Goal: Transaction & Acquisition: Purchase product/service

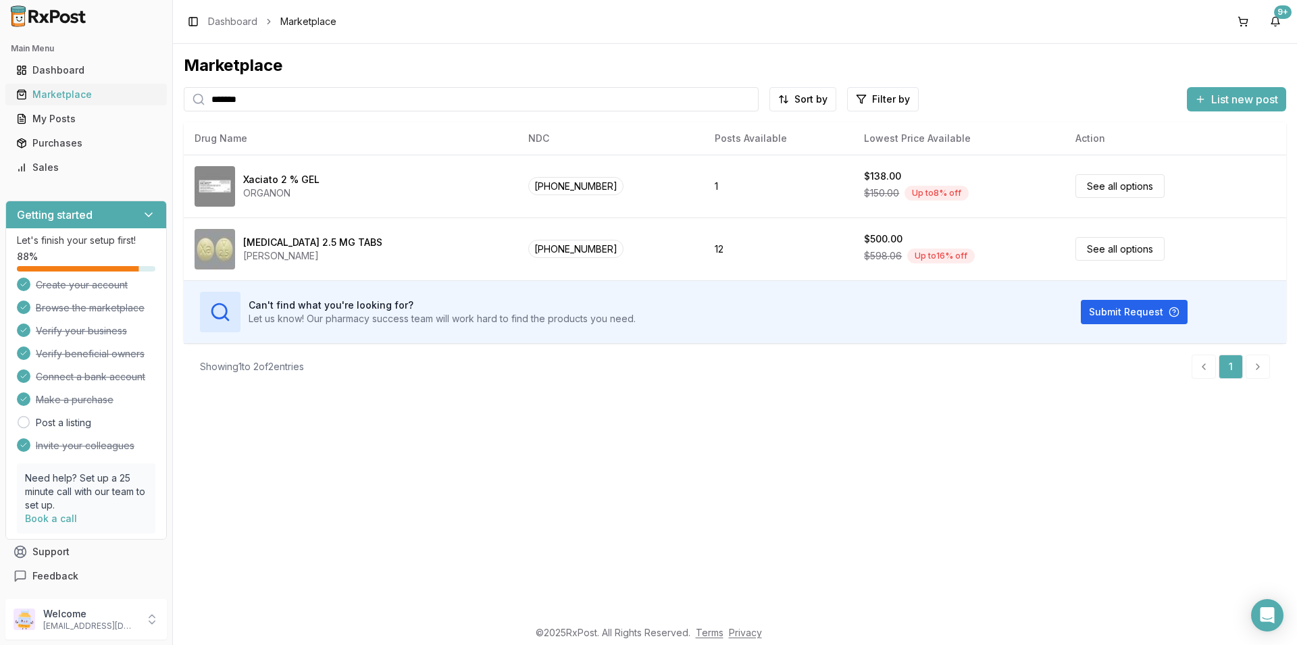
drag, startPoint x: 255, startPoint y: 101, endPoint x: 17, endPoint y: 101, distance: 238.4
click at [184, 101] on input "*******" at bounding box center [471, 99] width 575 height 24
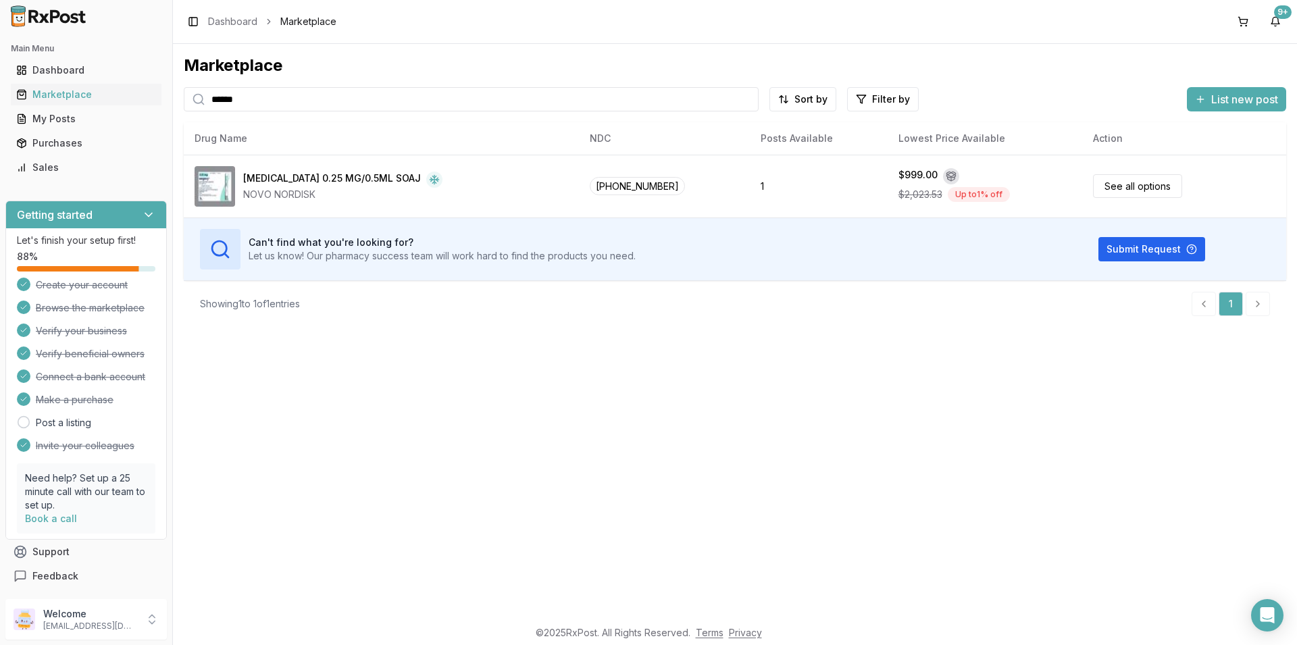
drag, startPoint x: 248, startPoint y: 103, endPoint x: 0, endPoint y: 107, distance: 248.0
click at [184, 109] on input "******" at bounding box center [471, 99] width 575 height 24
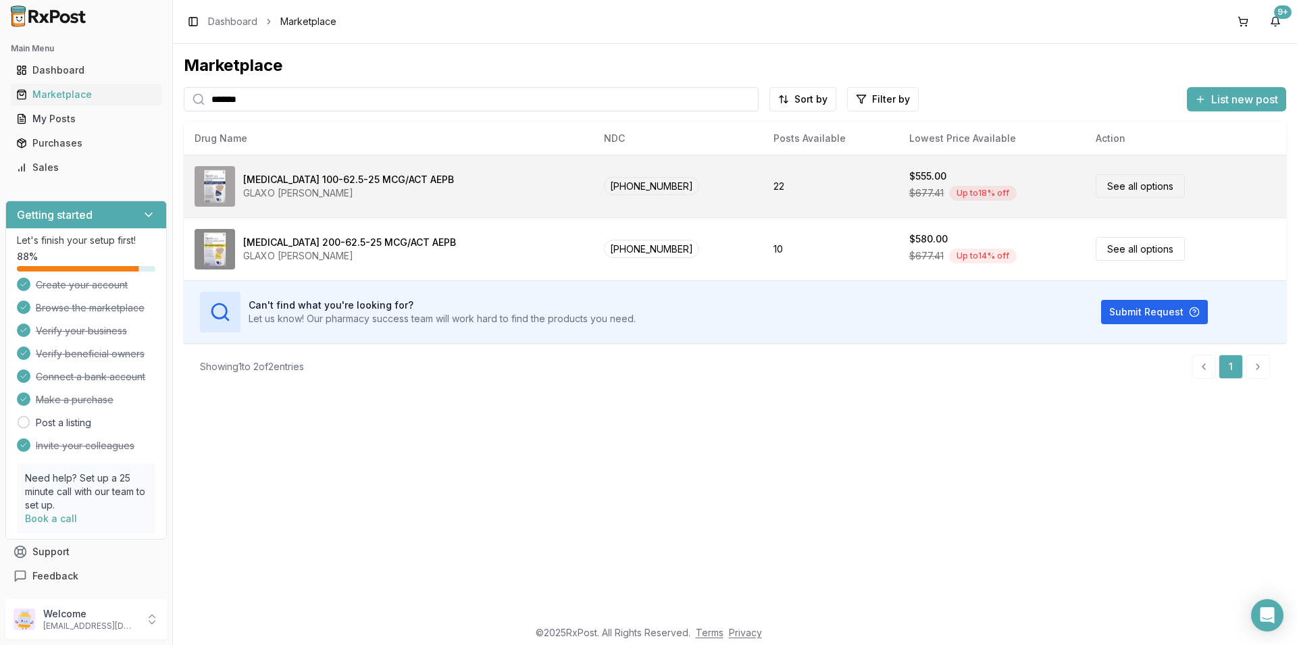
type input "*******"
click at [1130, 189] on link "See all options" at bounding box center [1140, 186] width 89 height 24
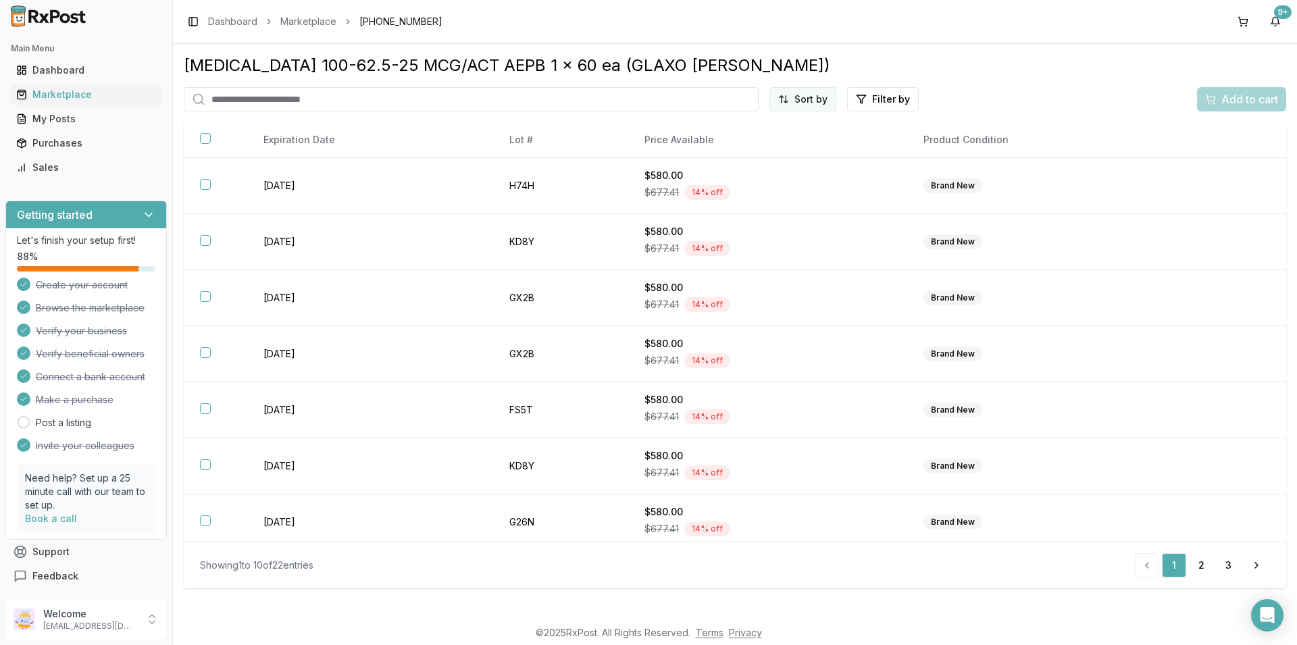
click at [800, 95] on html "Main Menu Dashboard Marketplace My Posts Purchases Sales Getting started Let's …" at bounding box center [648, 322] width 1297 height 645
click at [749, 147] on div "Price (Low to High)" at bounding box center [770, 150] width 128 height 22
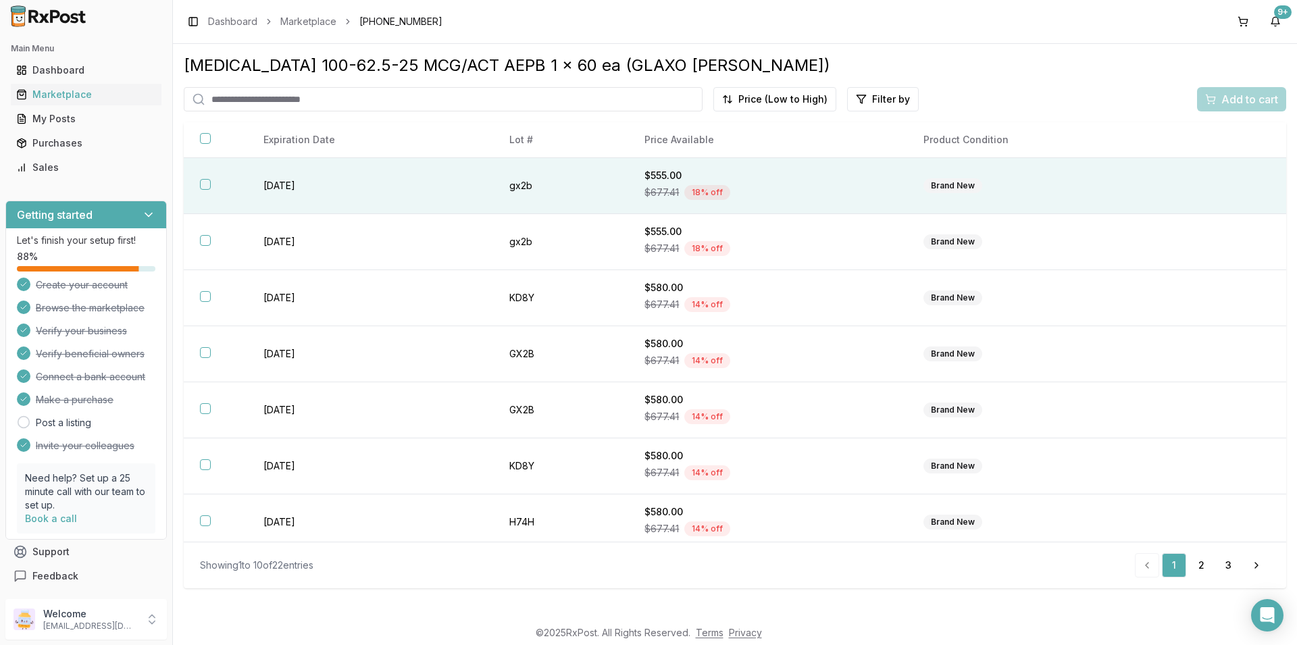
click at [205, 185] on button "button" at bounding box center [205, 184] width 11 height 11
click at [1240, 101] on span "Add to cart" at bounding box center [1249, 99] width 57 height 16
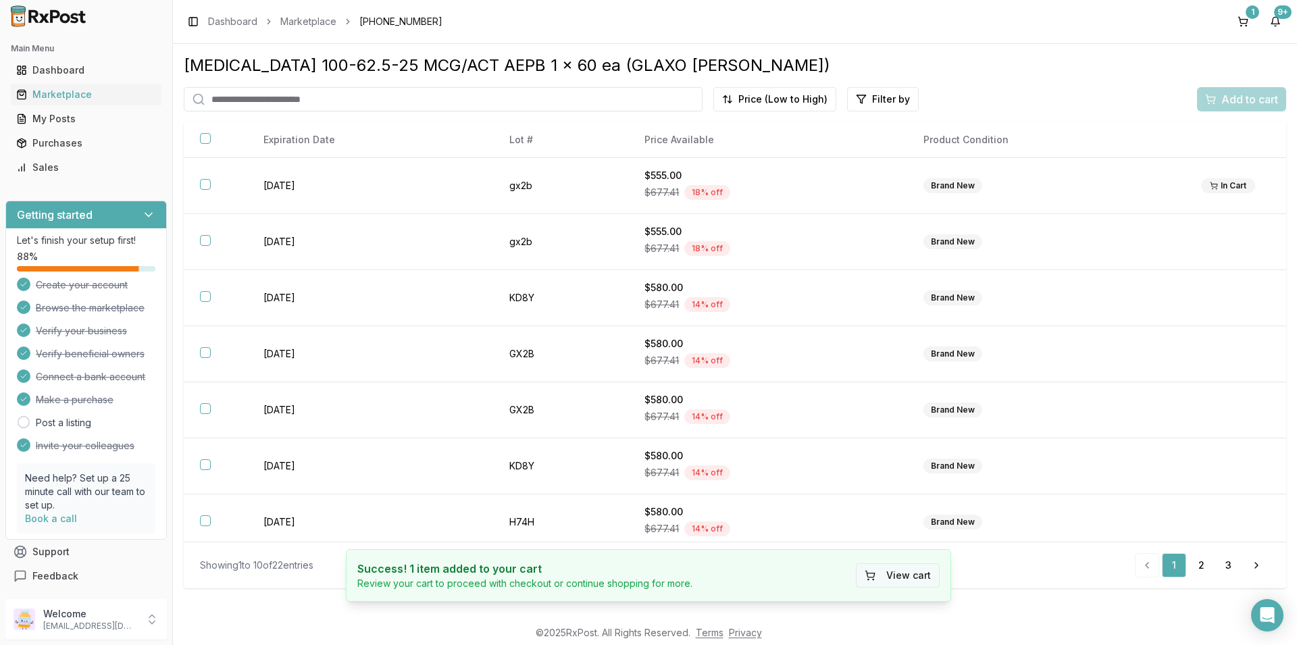
click at [913, 579] on button "View cart" at bounding box center [898, 575] width 84 height 24
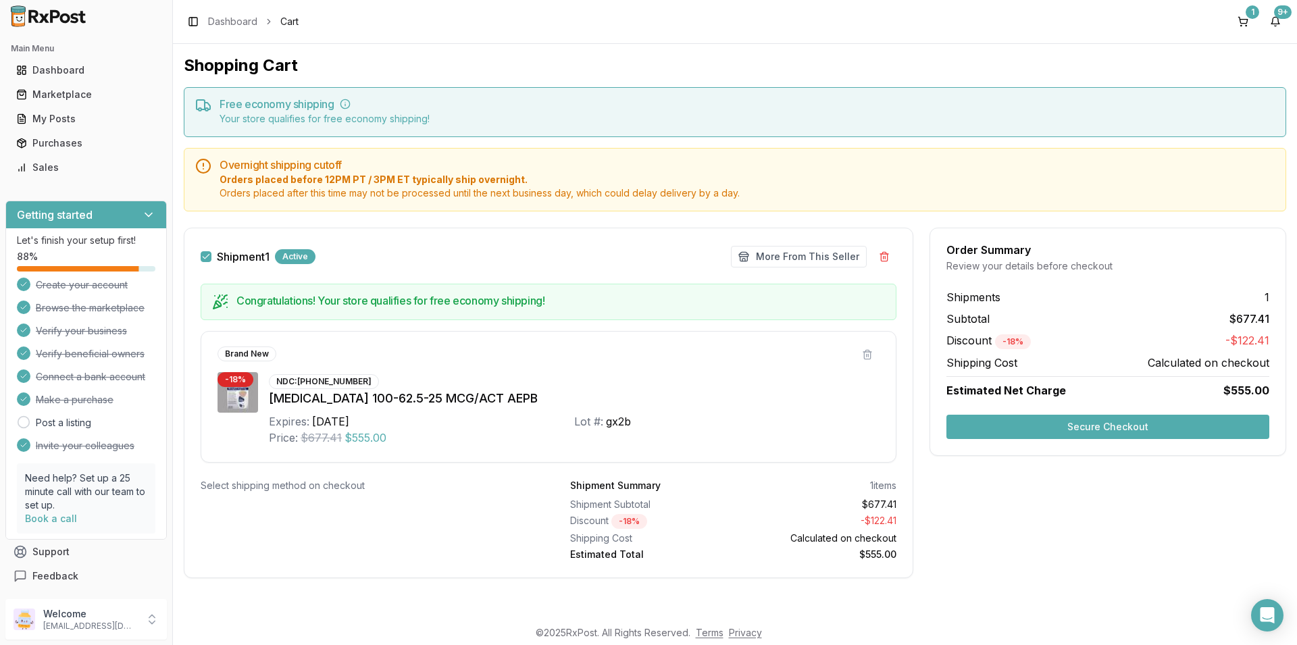
click at [1051, 424] on button "Secure Checkout" at bounding box center [1107, 427] width 323 height 24
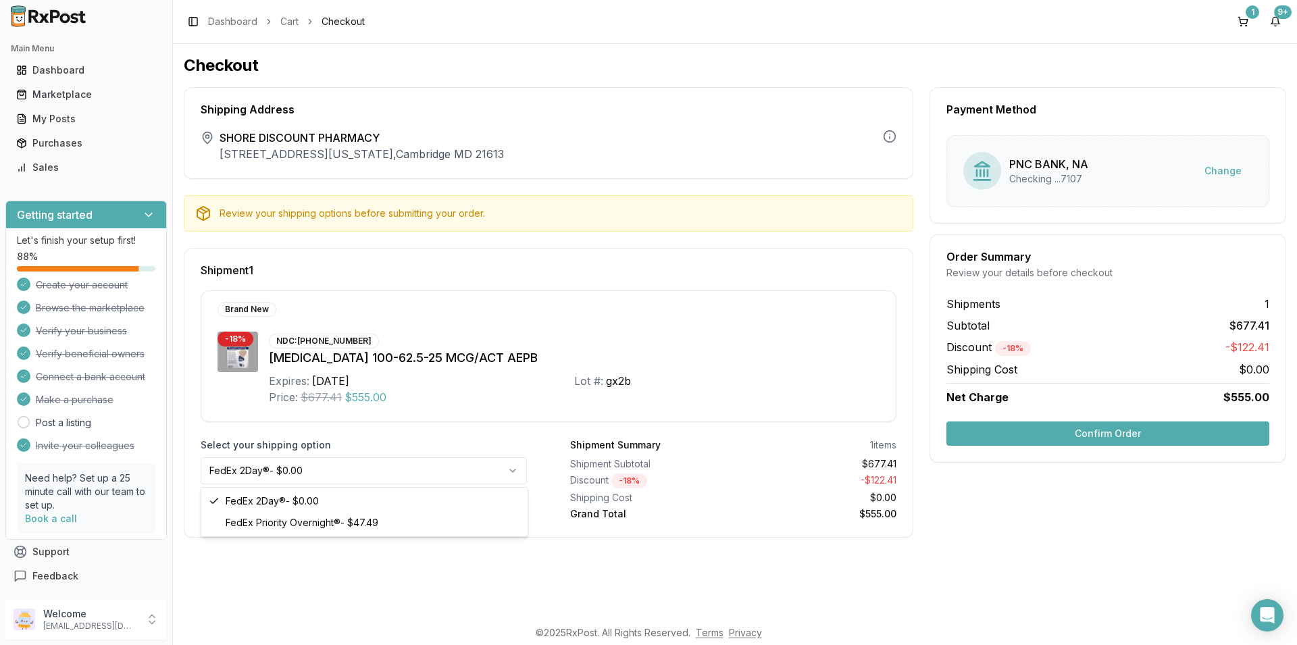
click at [515, 472] on html "Main Menu Dashboard Marketplace My Posts Purchases Sales Getting started Let's …" at bounding box center [648, 322] width 1297 height 645
click at [513, 469] on html "Main Menu Dashboard Marketplace My Posts Purchases Sales Getting started Let's …" at bounding box center [648, 322] width 1297 height 645
click at [1103, 434] on button "Confirm Order" at bounding box center [1107, 434] width 323 height 24
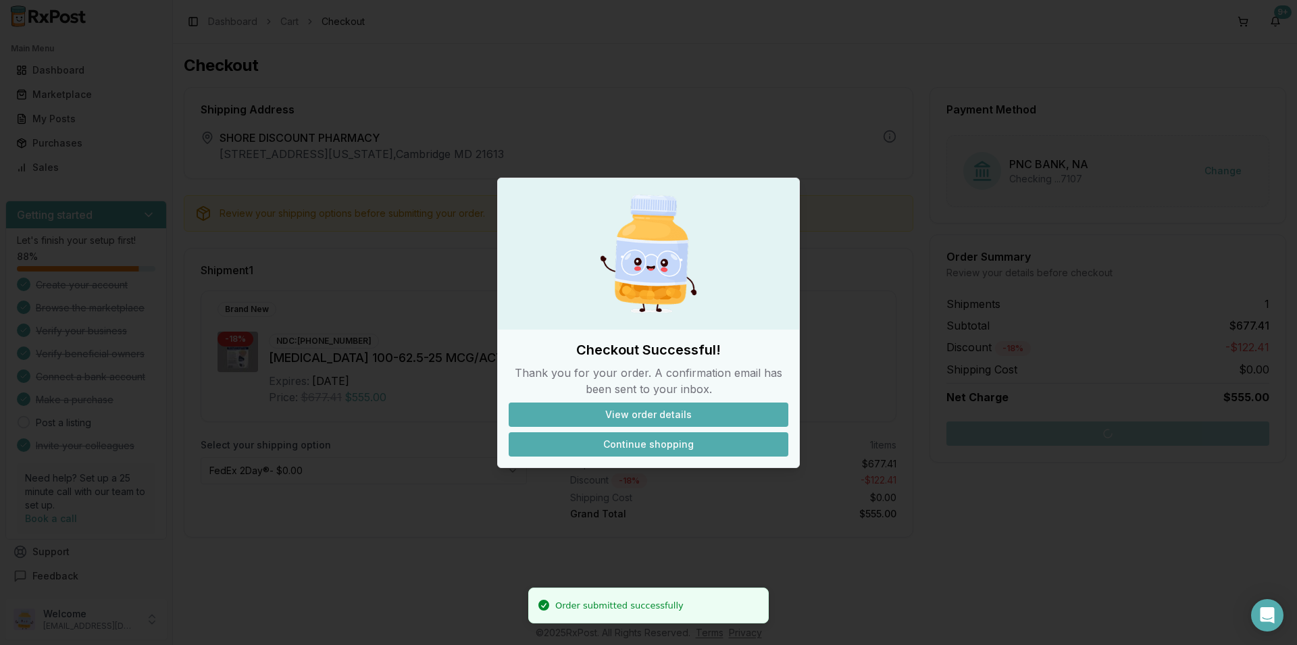
click at [653, 443] on button "Continue shopping" at bounding box center [649, 444] width 280 height 24
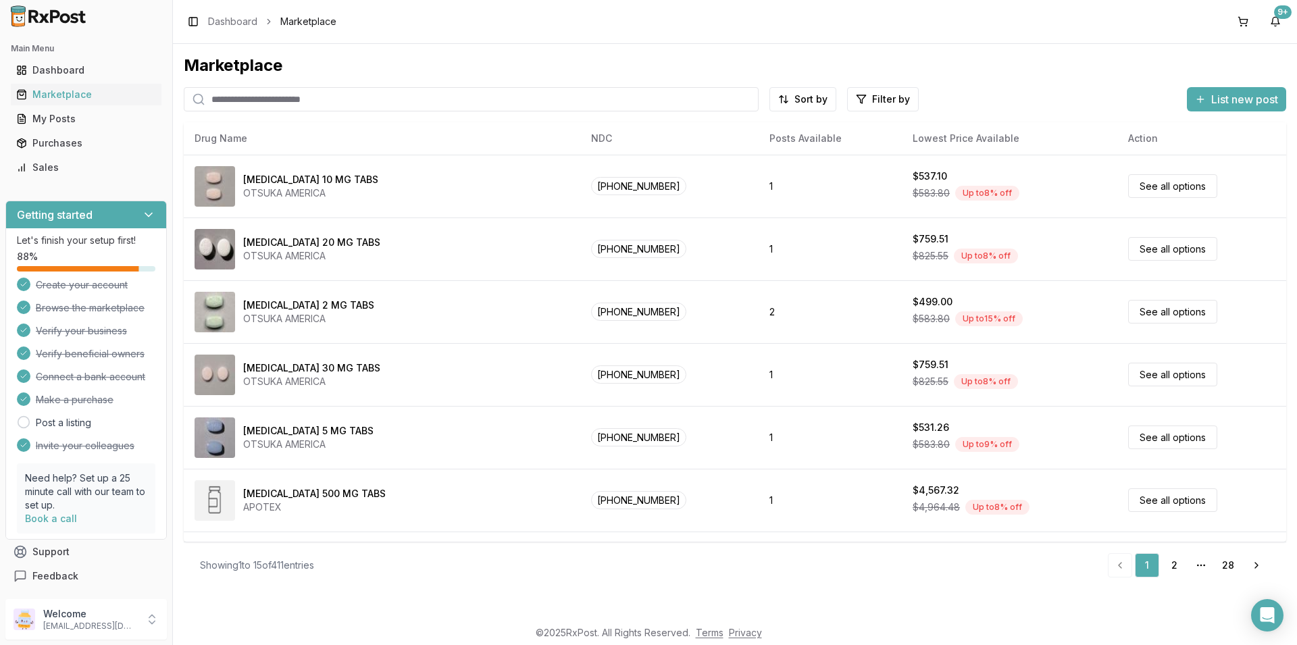
click at [263, 98] on input "search" at bounding box center [471, 99] width 575 height 24
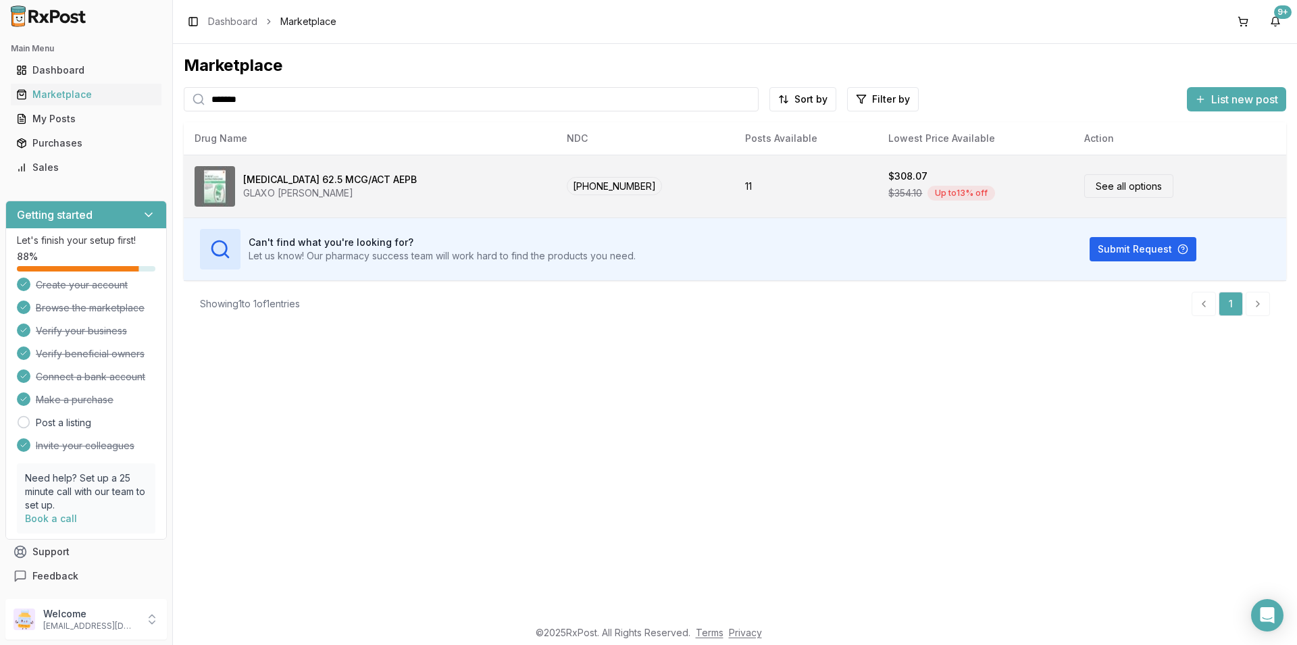
type input "*******"
click at [1130, 187] on link "See all options" at bounding box center [1128, 186] width 89 height 24
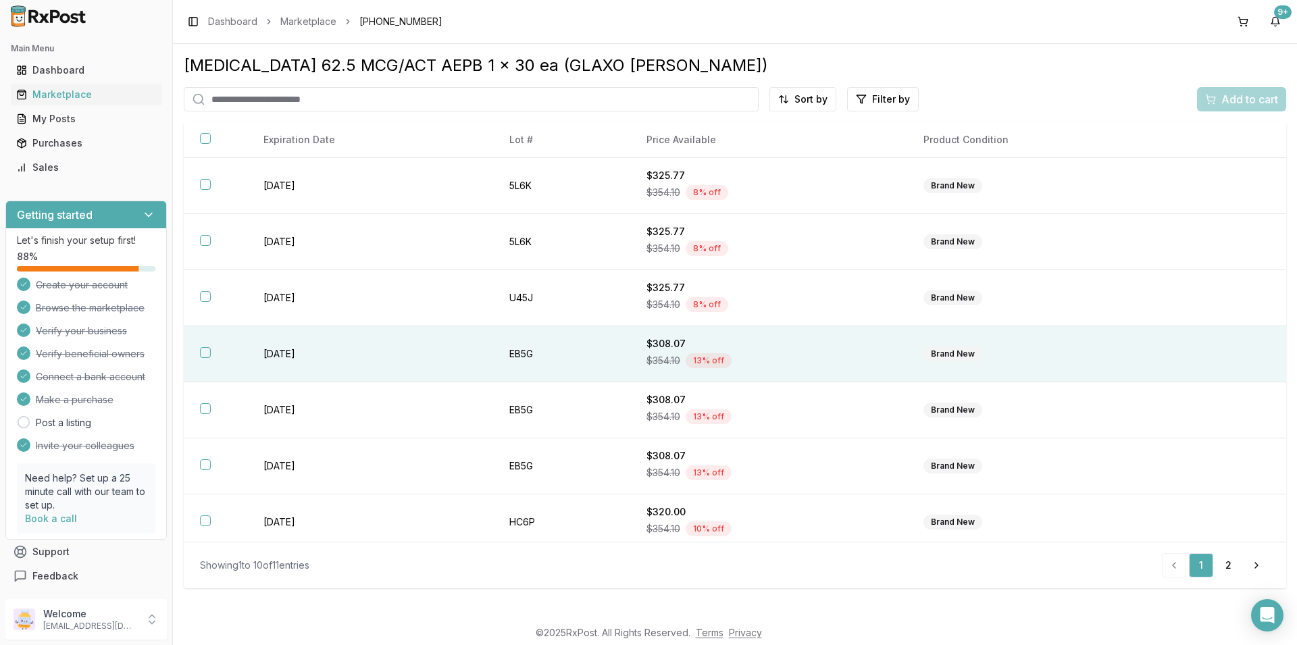
click at [211, 354] on th at bounding box center [215, 354] width 63 height 56
click at [1247, 96] on span "Add to cart" at bounding box center [1249, 99] width 57 height 16
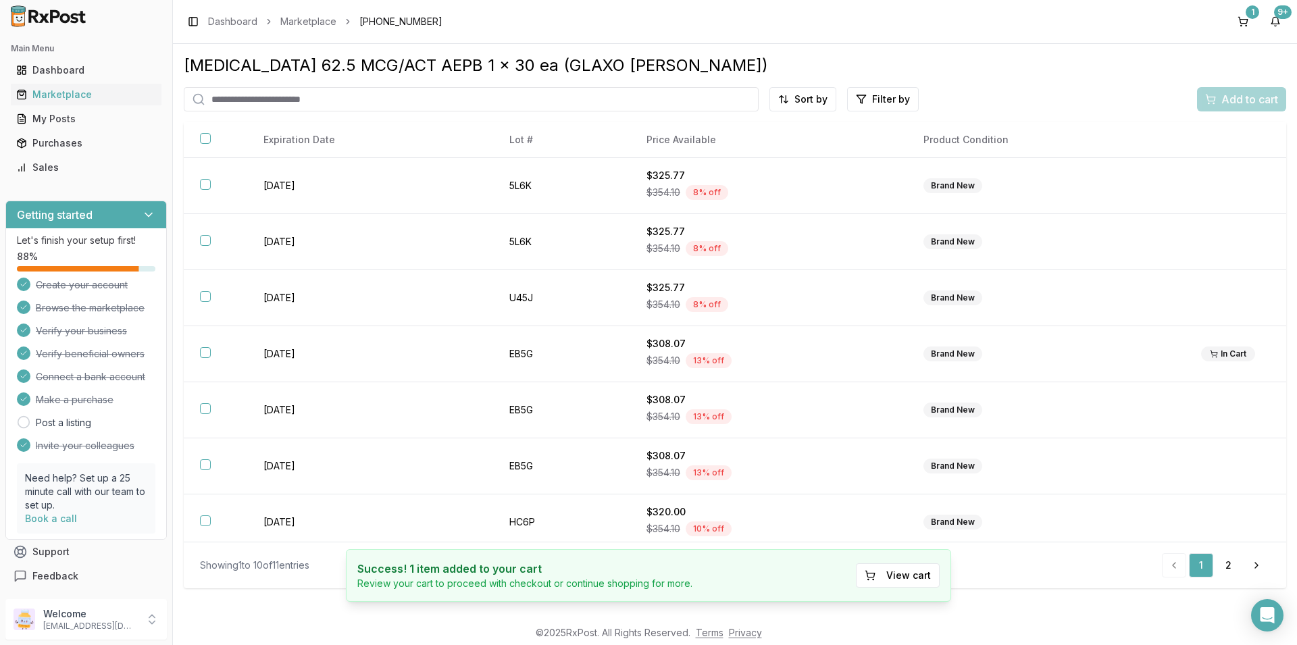
click at [796, 588] on div "Success! 1 item added to your cart Review your cart to proceed with checkout or…" at bounding box center [648, 575] width 605 height 53
click at [917, 580] on button "View cart" at bounding box center [898, 575] width 84 height 24
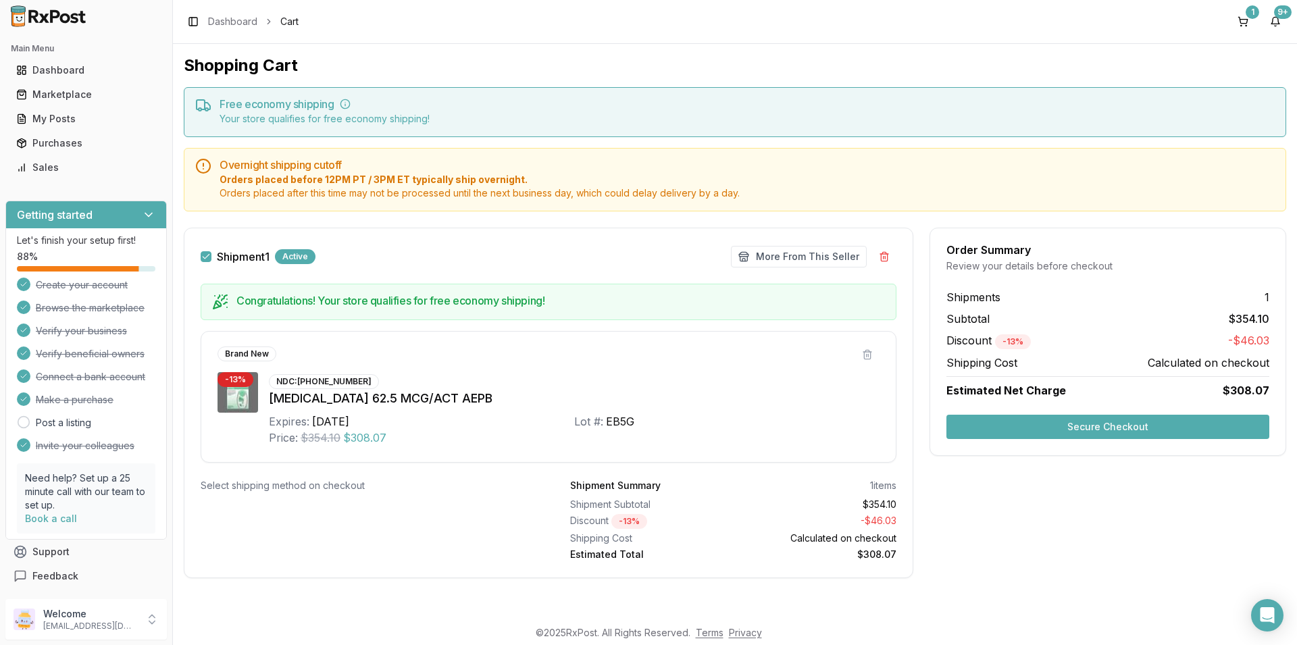
click at [1027, 424] on button "Secure Checkout" at bounding box center [1107, 427] width 323 height 24
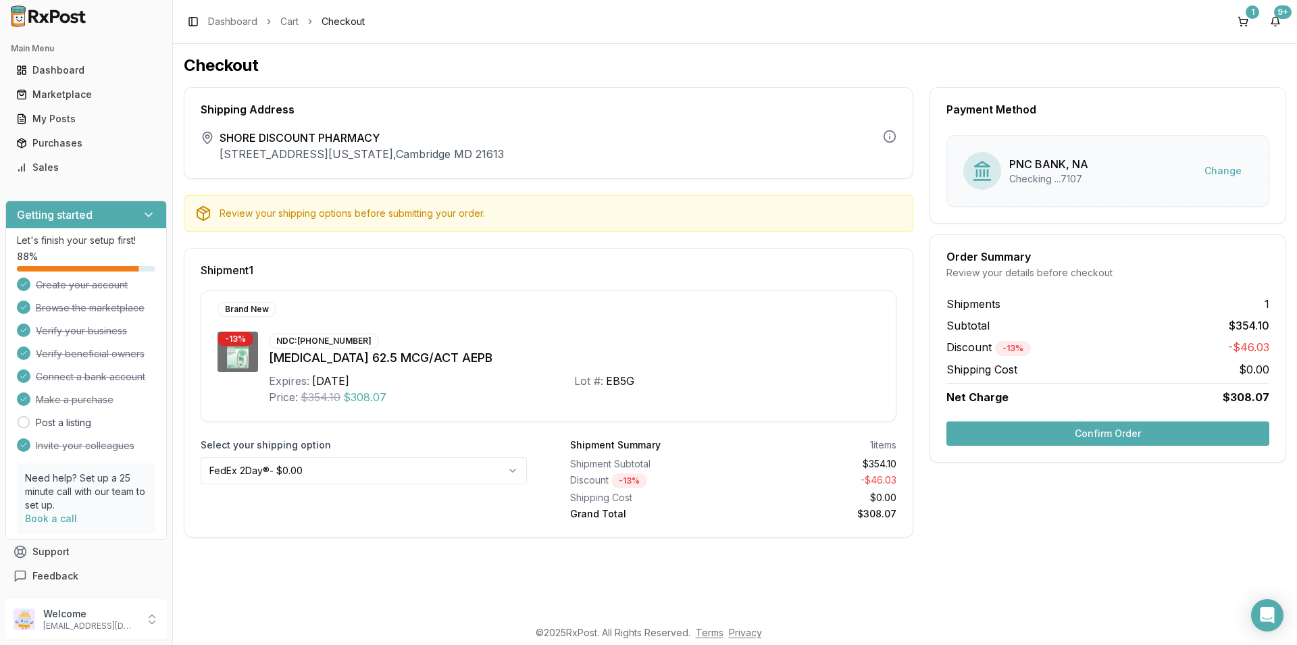
click at [1123, 432] on button "Confirm Order" at bounding box center [1107, 434] width 323 height 24
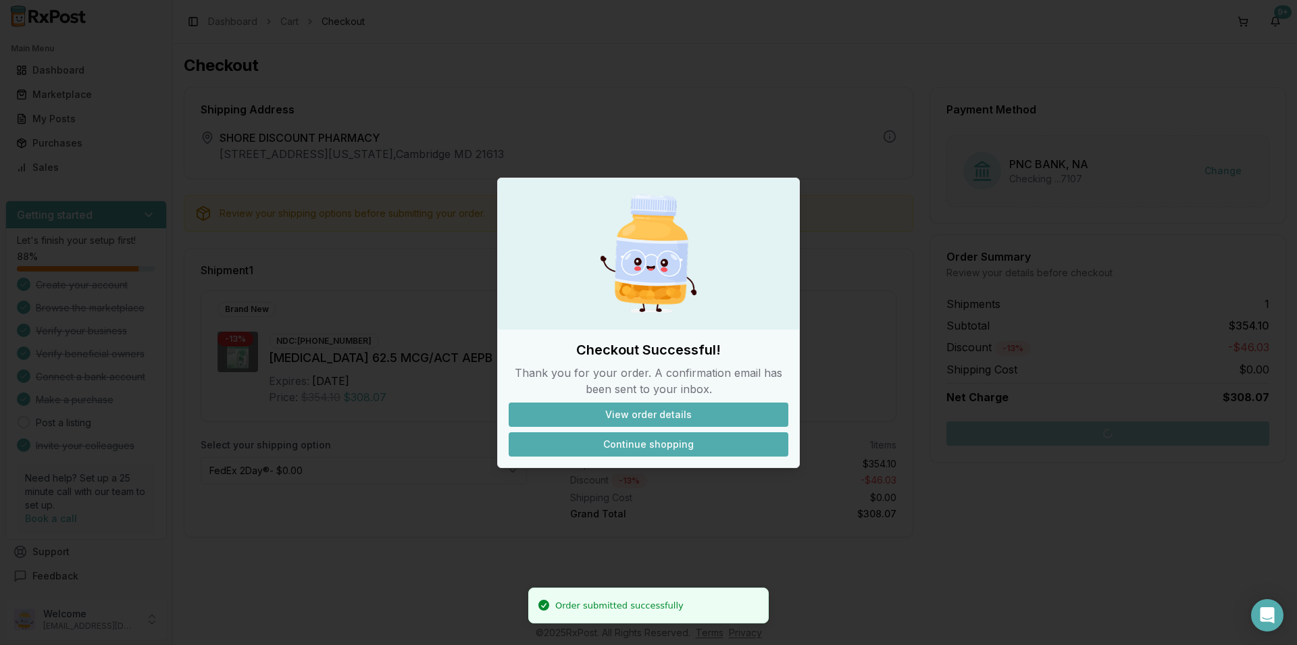
click at [674, 440] on button "Continue shopping" at bounding box center [649, 444] width 280 height 24
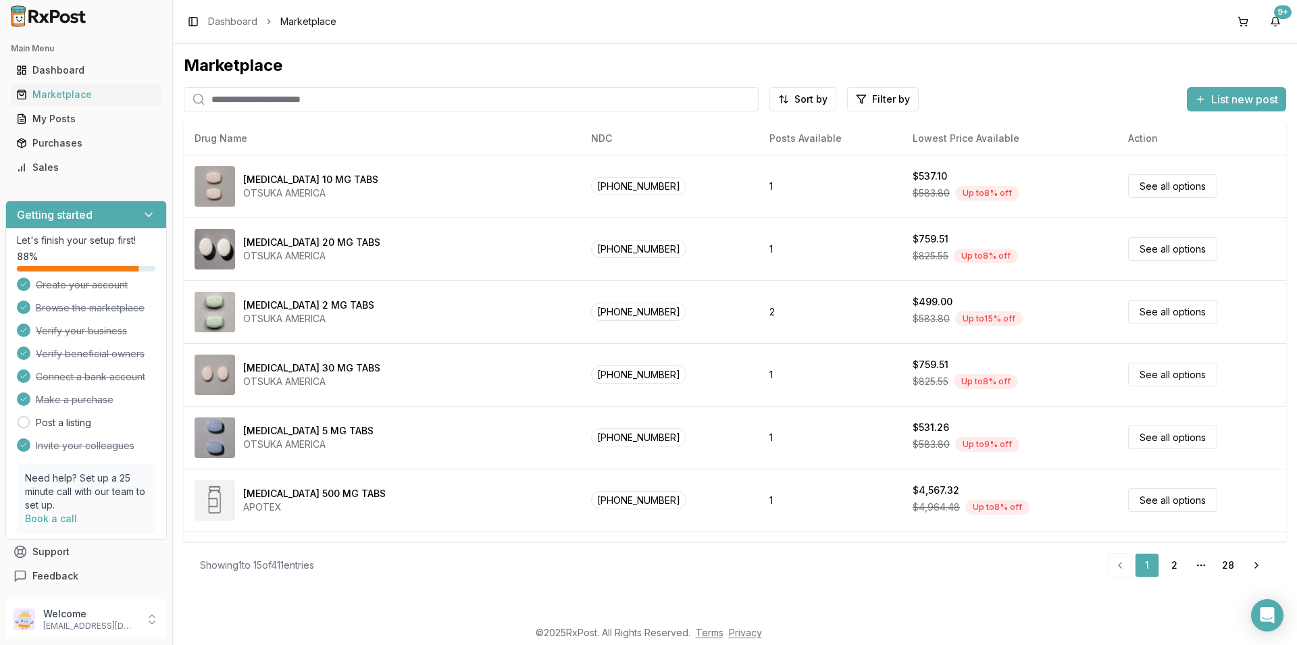
click at [288, 99] on input "search" at bounding box center [471, 99] width 575 height 24
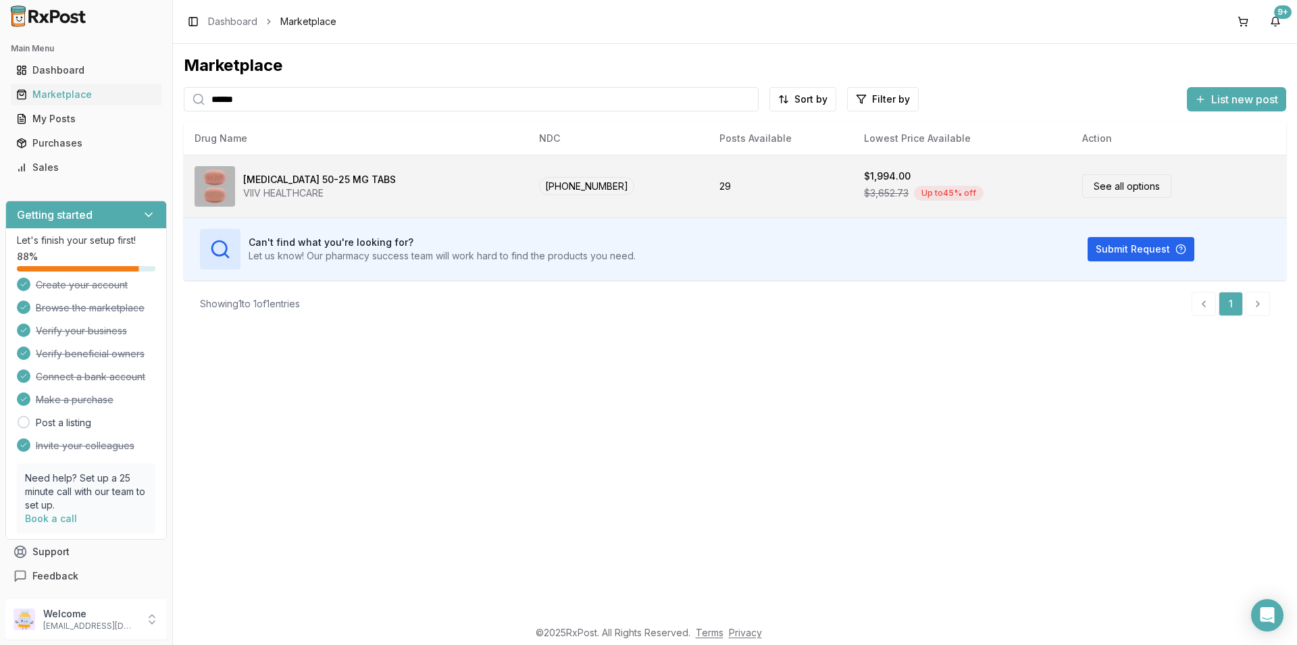
type input "******"
click at [1117, 188] on link "See all options" at bounding box center [1126, 186] width 89 height 24
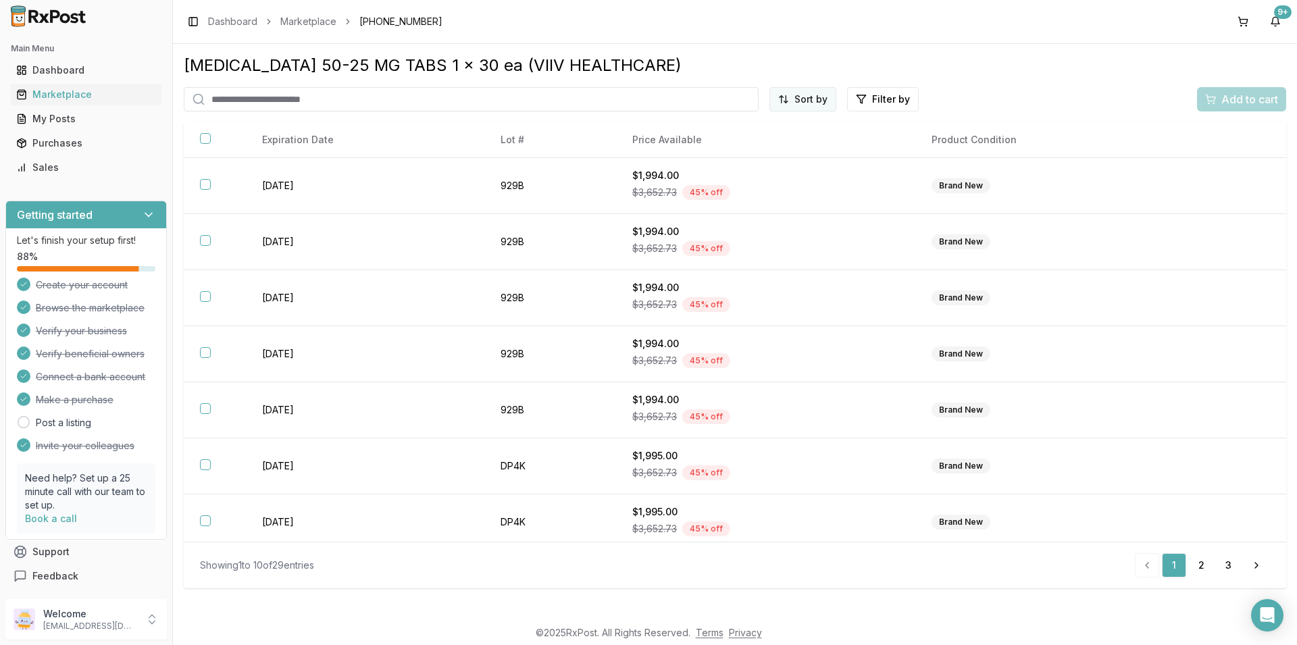
click at [814, 99] on html "Main Menu Dashboard Marketplace My Posts Purchases Sales Getting started Let's …" at bounding box center [648, 322] width 1297 height 645
click at [759, 151] on div "Price (Low to High)" at bounding box center [770, 150] width 128 height 22
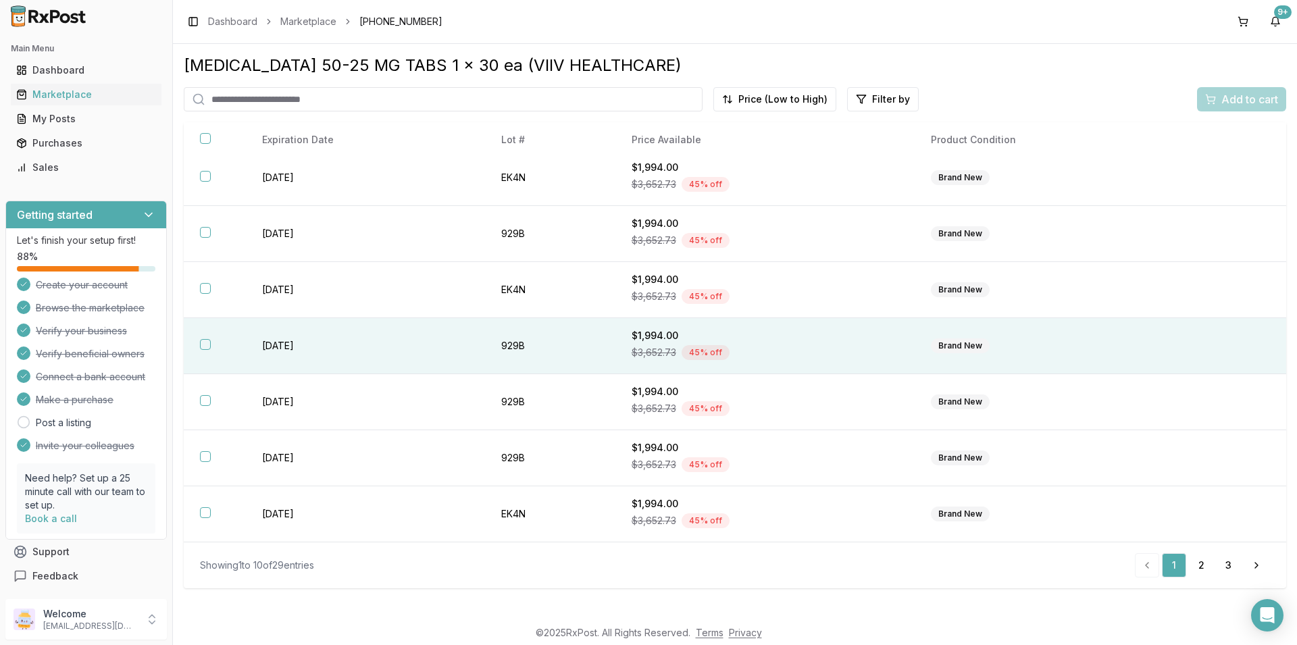
scroll to position [95, 0]
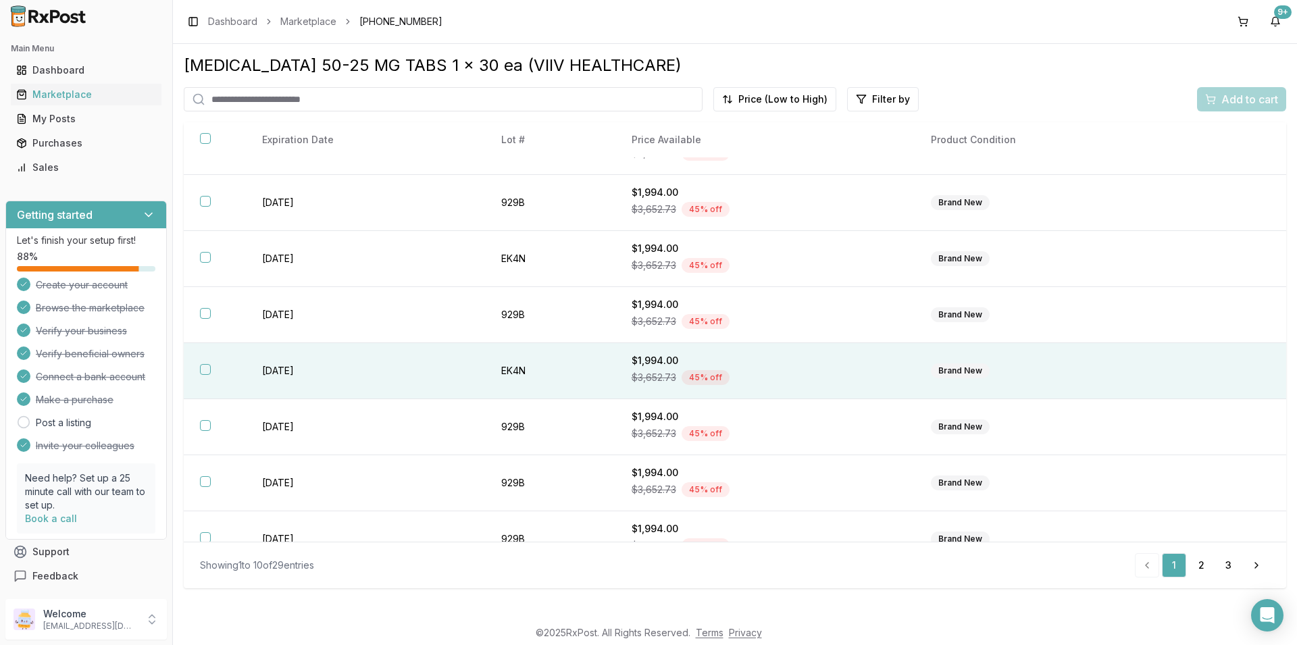
click at [201, 369] on button "button" at bounding box center [205, 369] width 11 height 11
click at [1243, 102] on span "Add to cart" at bounding box center [1249, 99] width 57 height 16
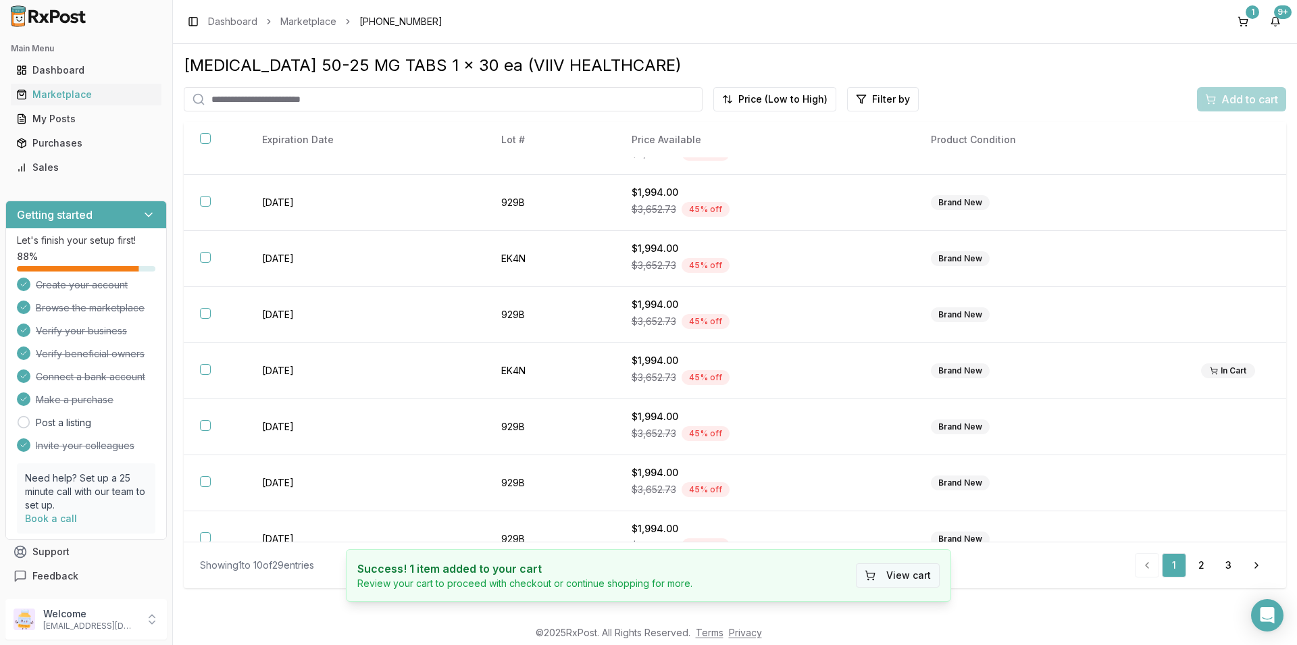
click at [897, 565] on button "View cart" at bounding box center [898, 575] width 84 height 24
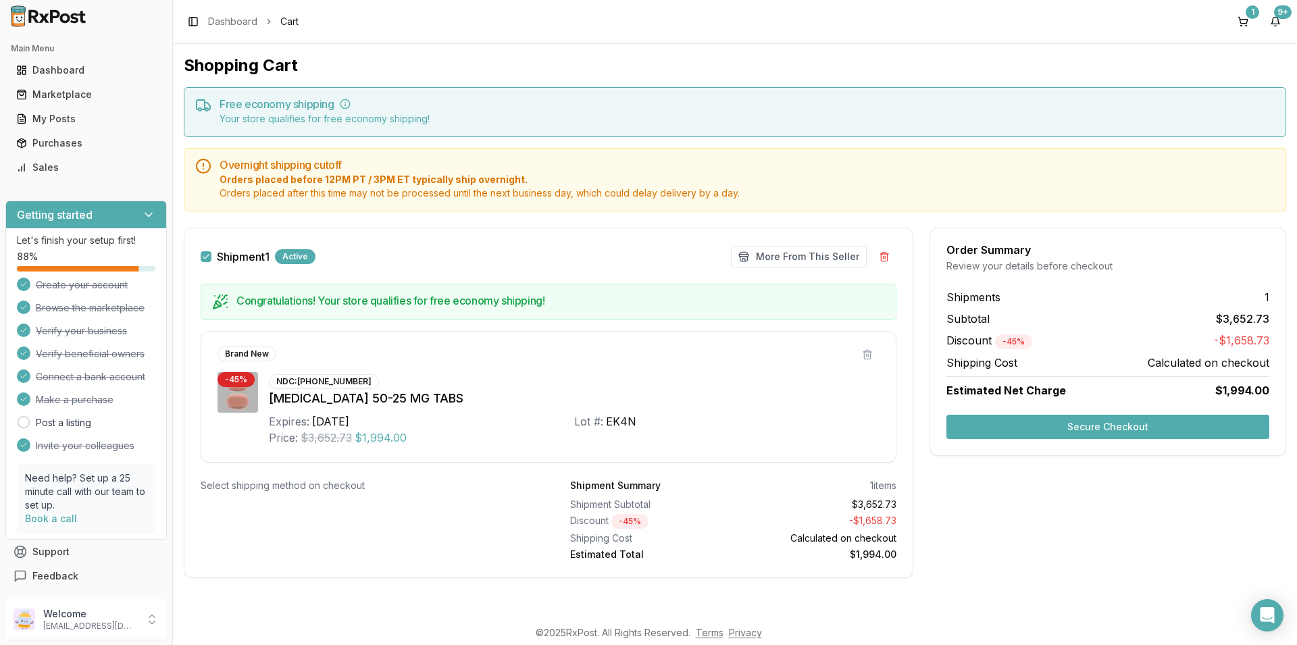
click at [1034, 425] on button "Secure Checkout" at bounding box center [1107, 427] width 323 height 24
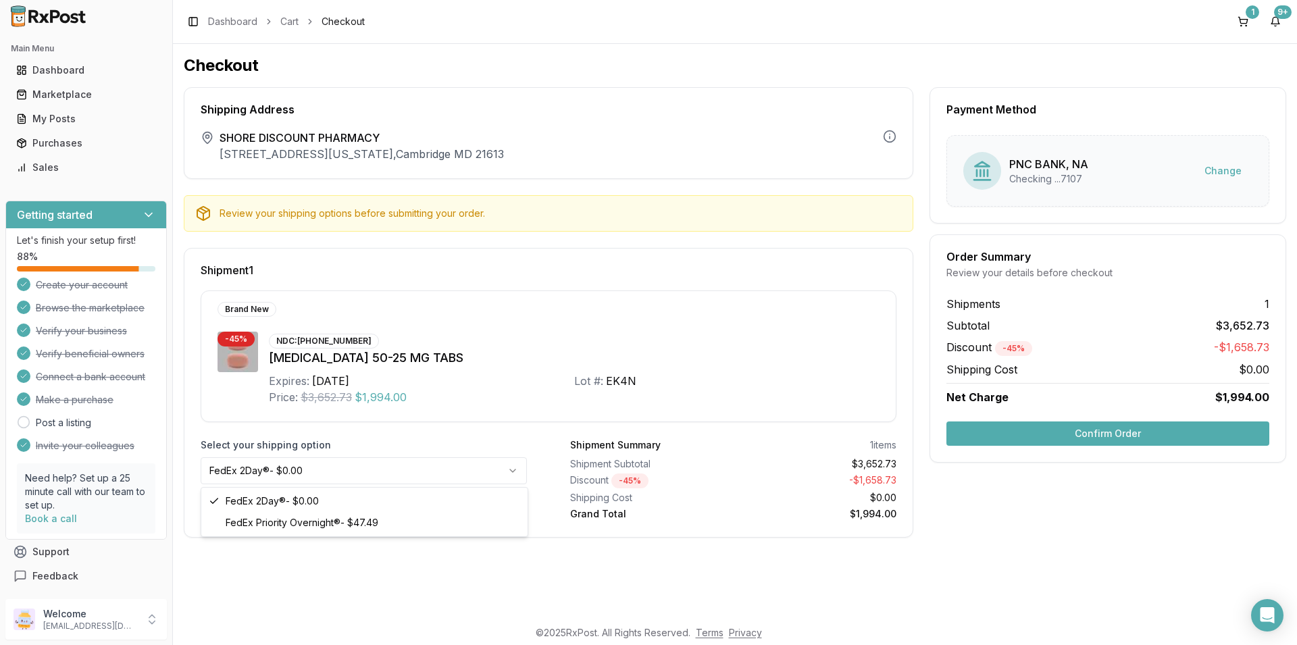
click at [512, 469] on html "Main Menu Dashboard Marketplace My Posts Purchases Sales Getting started Let's …" at bounding box center [648, 322] width 1297 height 645
click at [1061, 434] on button "Confirm Order" at bounding box center [1107, 434] width 323 height 24
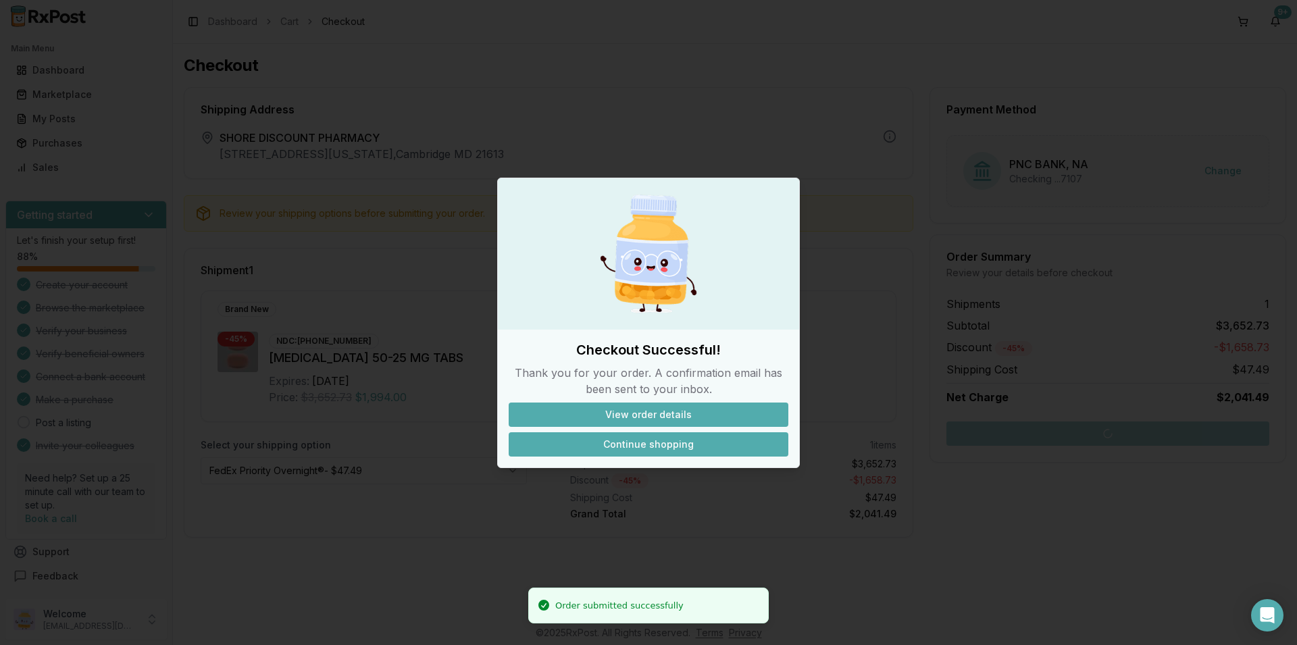
click at [626, 438] on button "Continue shopping" at bounding box center [649, 444] width 280 height 24
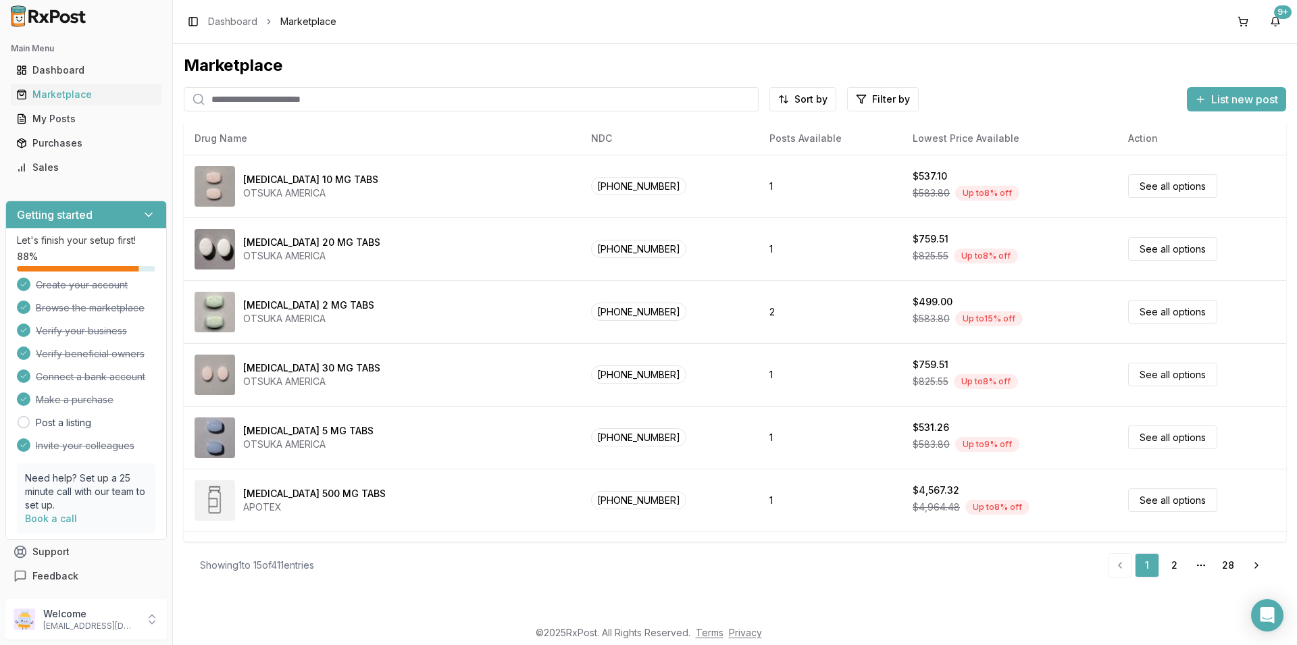
click at [258, 100] on input "search" at bounding box center [471, 99] width 575 height 24
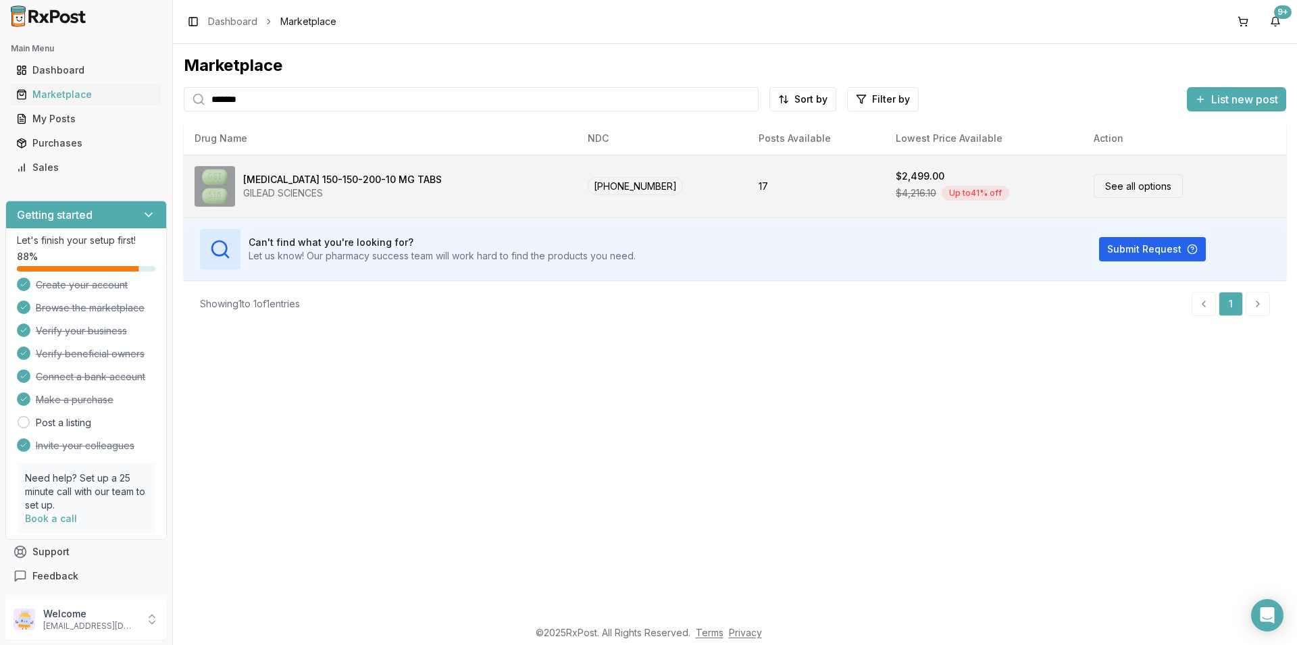
type input "*******"
click at [1140, 188] on link "See all options" at bounding box center [1138, 186] width 89 height 24
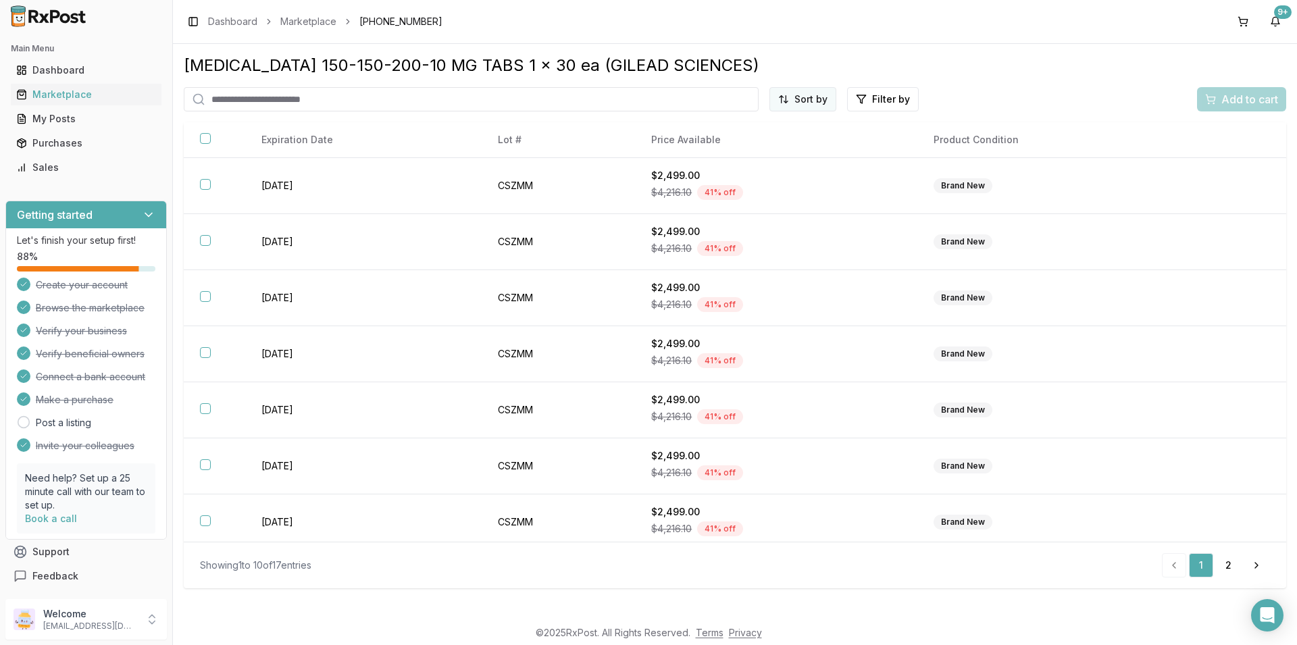
click at [816, 101] on html "Main Menu Dashboard Marketplace My Posts Purchases Sales Getting started Let's …" at bounding box center [648, 322] width 1297 height 645
click at [745, 147] on div "Price (Low to High)" at bounding box center [770, 150] width 128 height 22
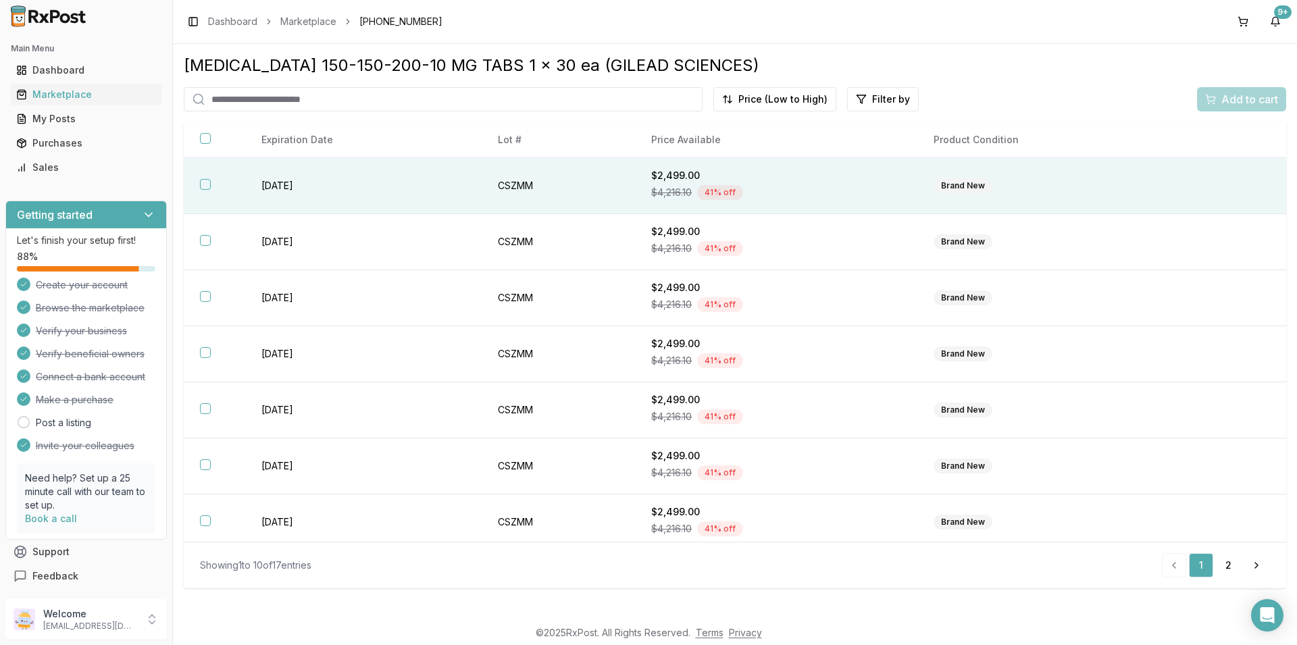
click at [204, 180] on button "button" at bounding box center [205, 184] width 11 height 11
click at [1267, 103] on span "Add to cart" at bounding box center [1249, 99] width 57 height 16
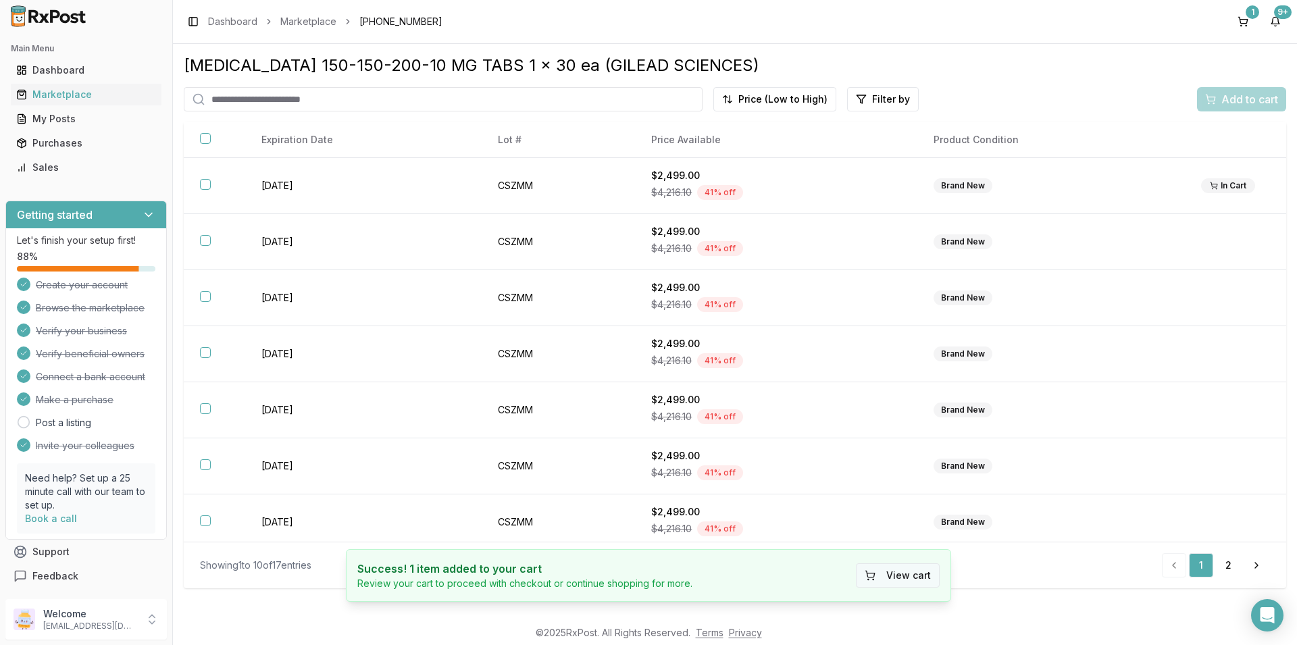
click at [904, 574] on button "View cart" at bounding box center [898, 575] width 84 height 24
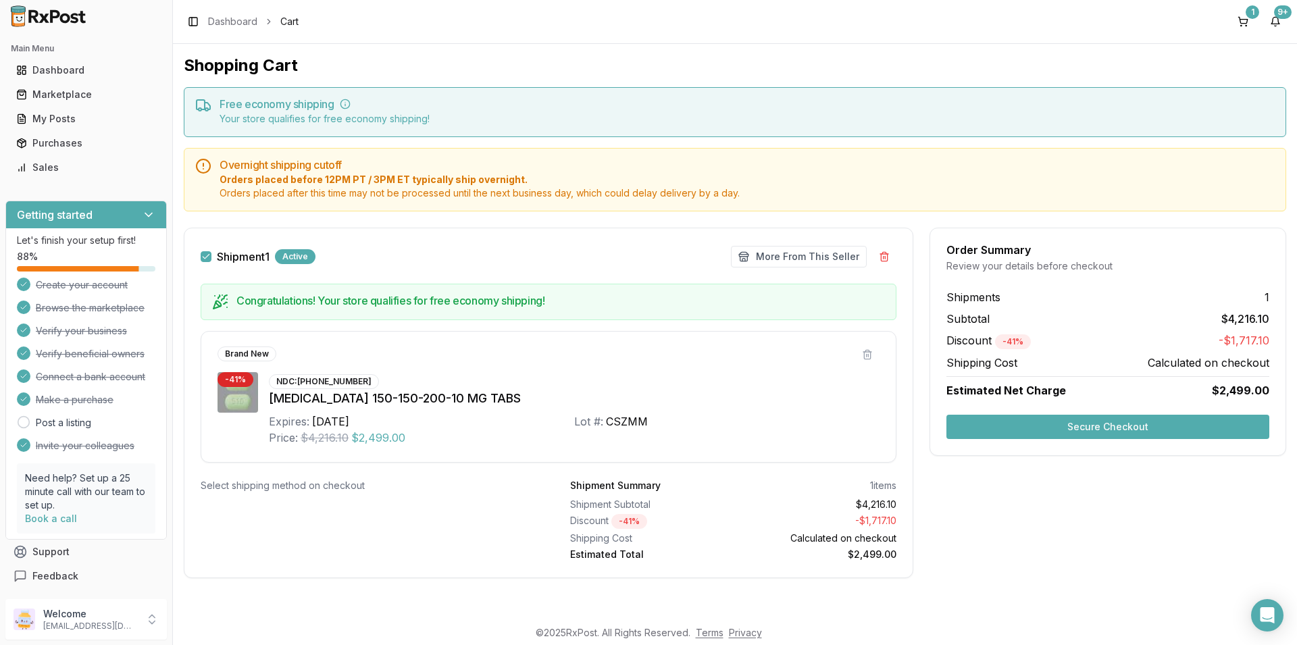
click at [1050, 429] on button "Secure Checkout" at bounding box center [1107, 427] width 323 height 24
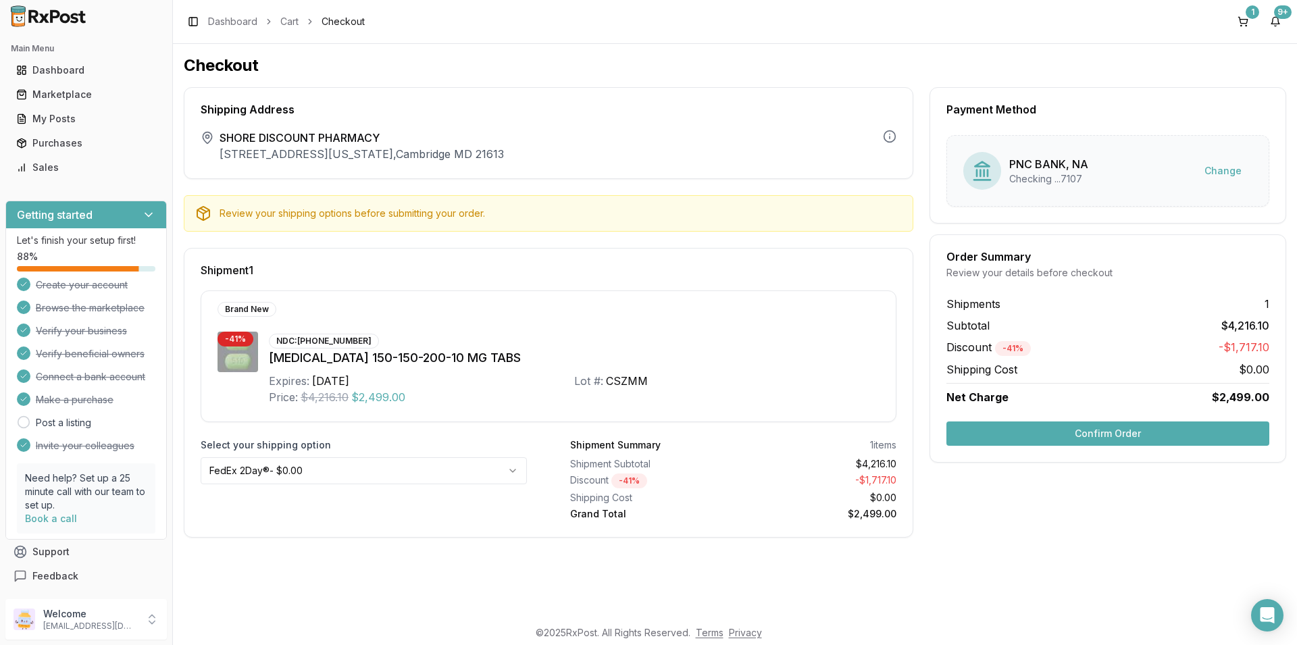
click at [514, 471] on html "Main Menu Dashboard Marketplace My Posts Purchases Sales Getting started Let's …" at bounding box center [648, 322] width 1297 height 645
click at [1058, 434] on button "Confirm Order" at bounding box center [1107, 434] width 323 height 24
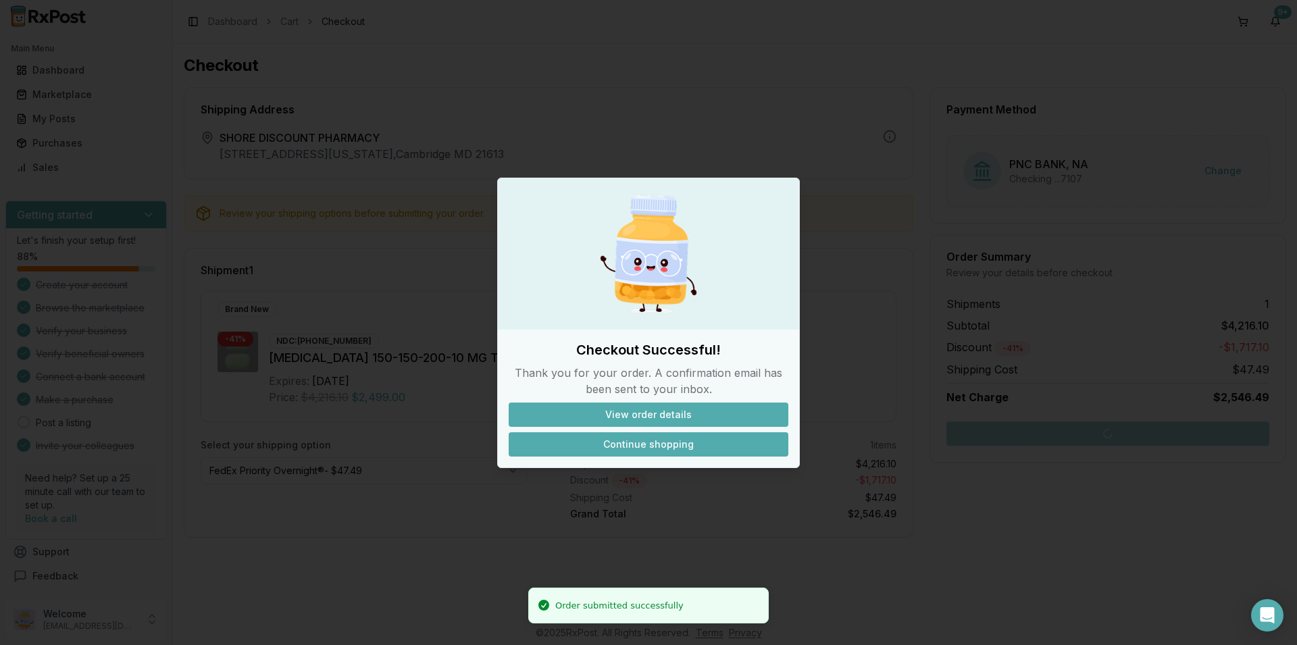
click at [673, 442] on button "Continue shopping" at bounding box center [649, 444] width 280 height 24
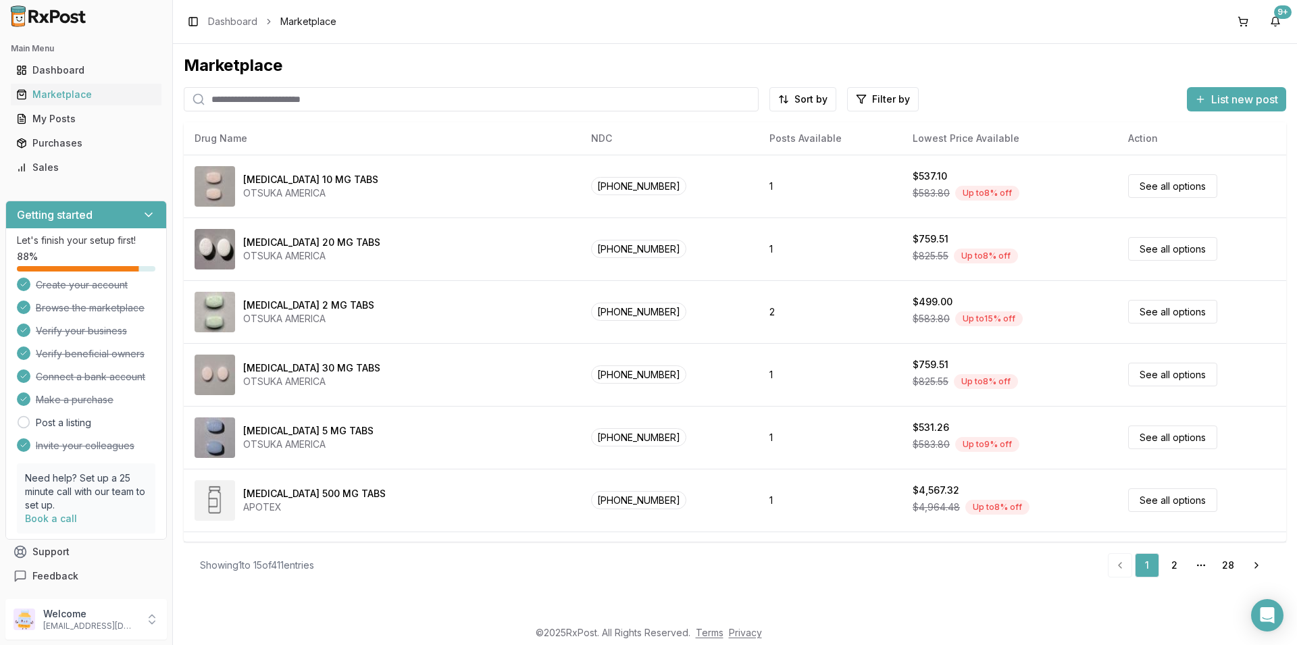
click at [267, 94] on input "search" at bounding box center [471, 99] width 575 height 24
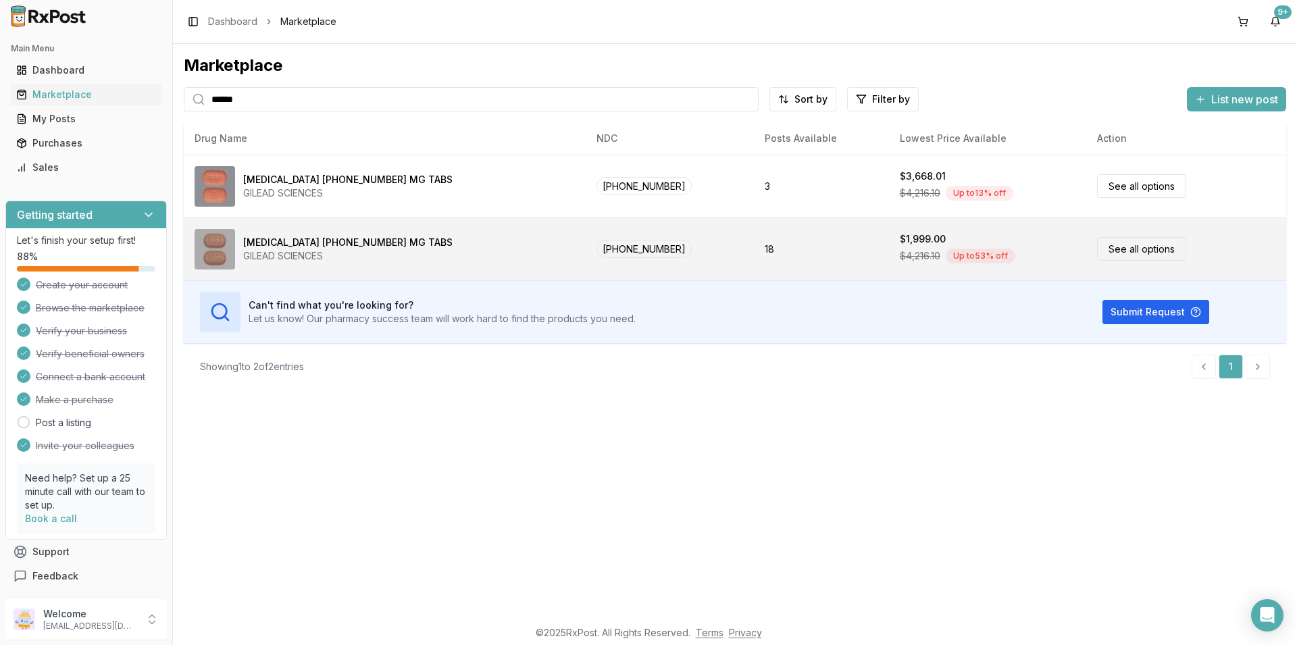
type input "******"
click at [317, 243] on div "[MEDICAL_DATA] [PHONE_NUMBER] MG TABS" at bounding box center [347, 243] width 209 height 14
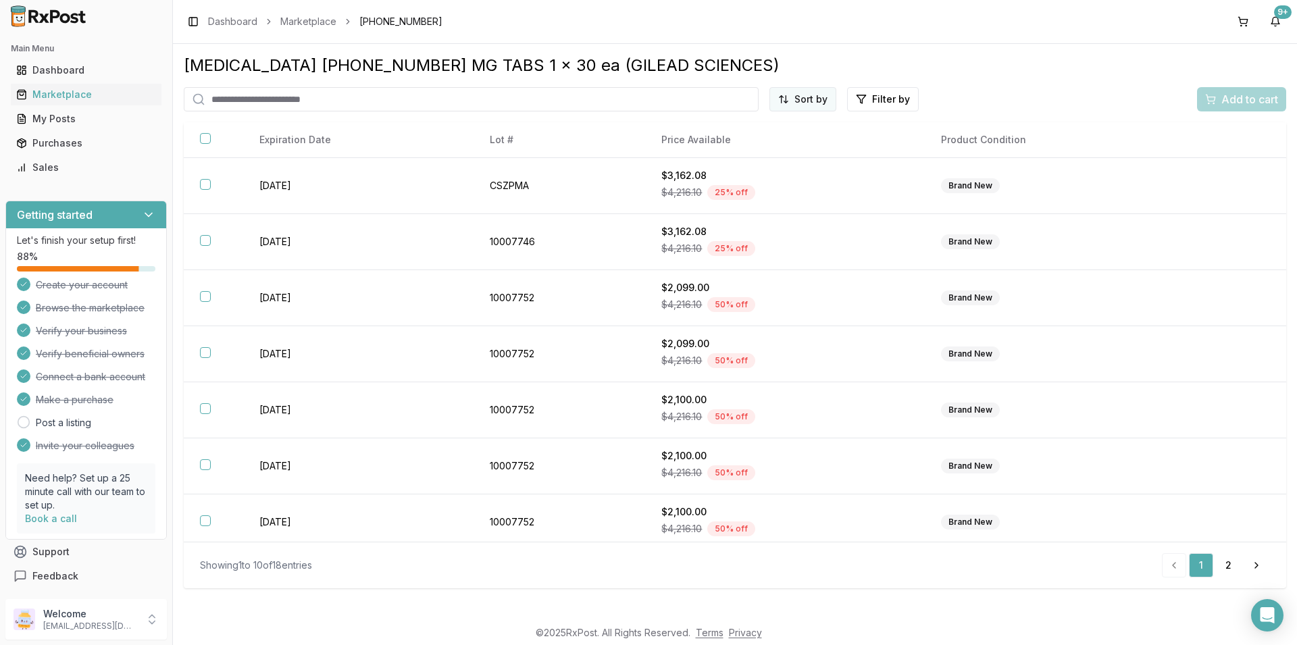
click at [813, 99] on html "Main Menu Dashboard Marketplace My Posts Purchases Sales Getting started Let's …" at bounding box center [648, 322] width 1297 height 645
click at [771, 145] on div "Price (Low to High)" at bounding box center [770, 150] width 128 height 22
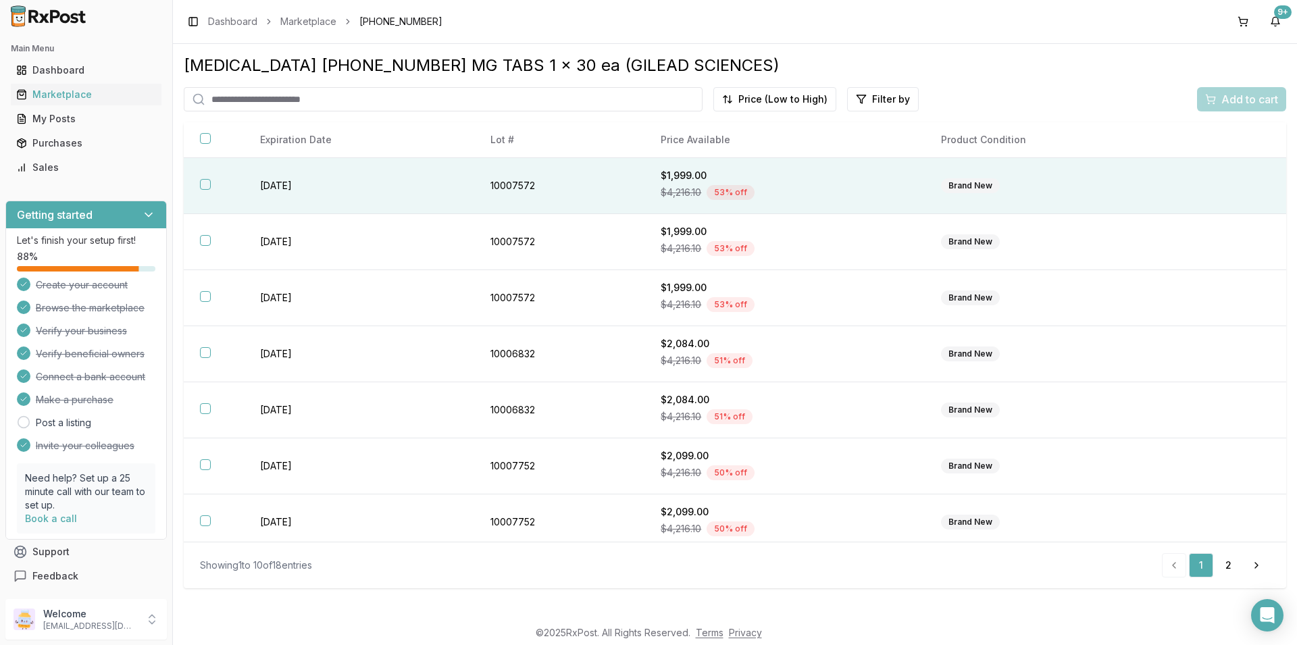
click at [209, 180] on button "button" at bounding box center [205, 184] width 11 height 11
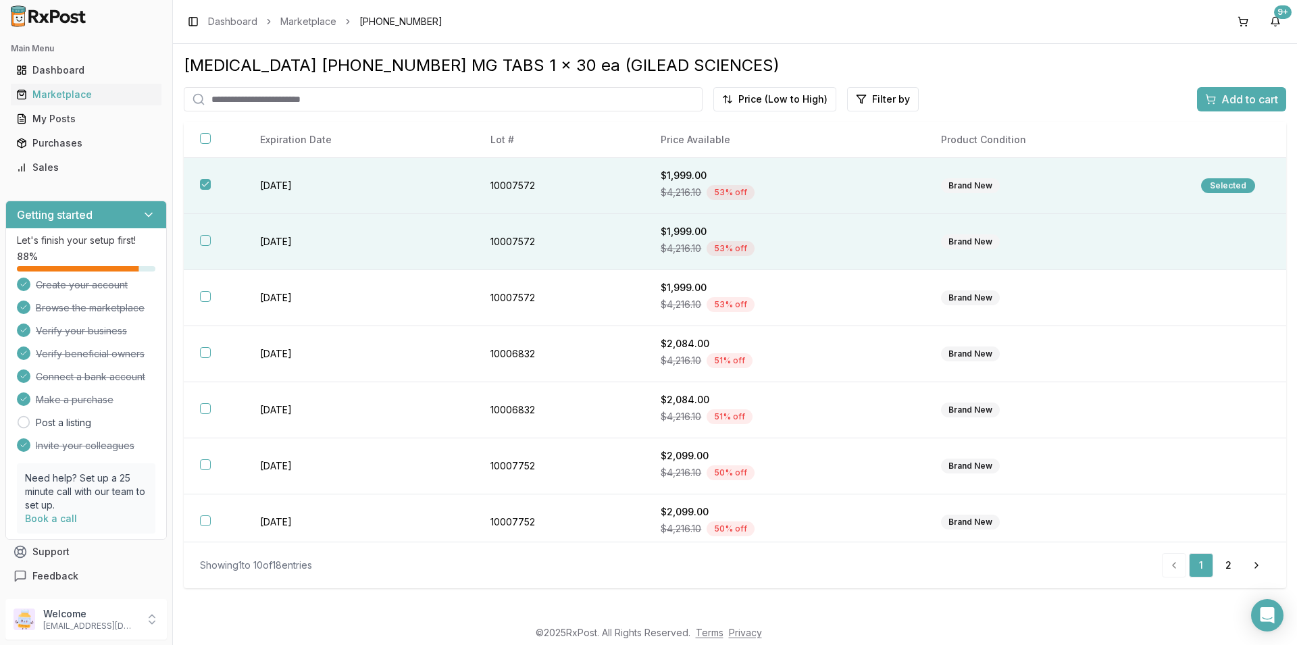
click at [208, 234] on th at bounding box center [214, 242] width 60 height 56
click at [1262, 99] on span "Add to cart" at bounding box center [1249, 99] width 57 height 16
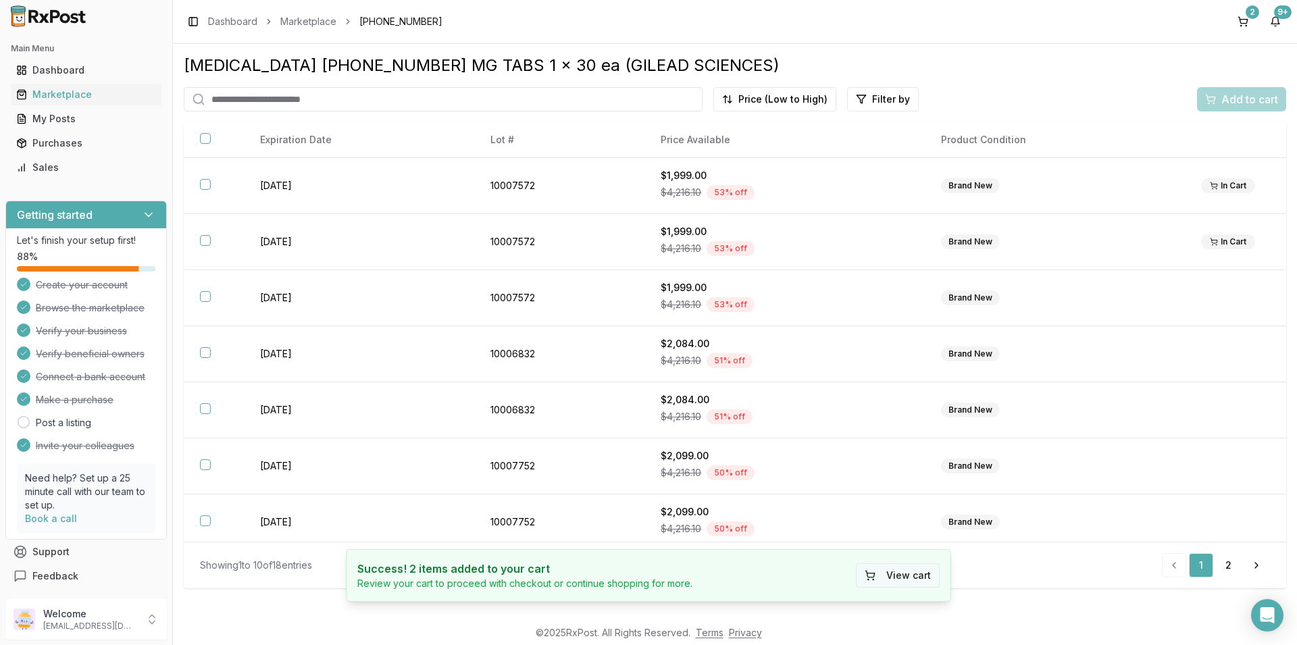
click at [891, 572] on button "View cart" at bounding box center [898, 575] width 84 height 24
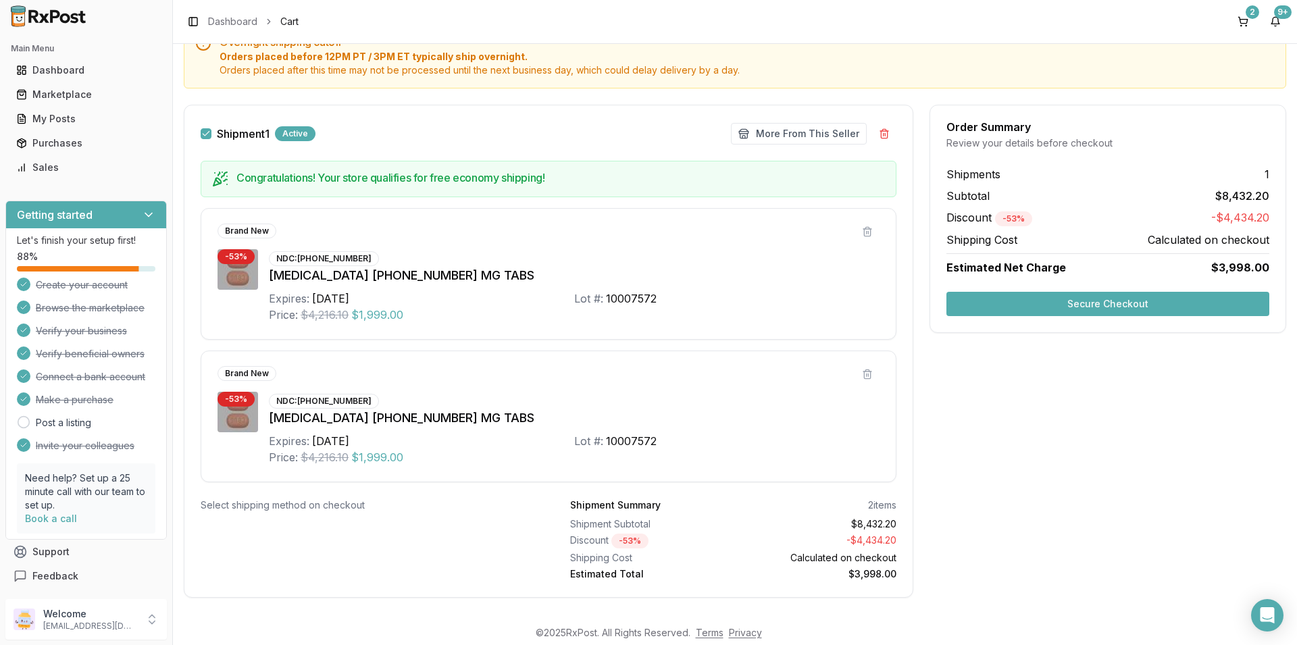
scroll to position [140, 0]
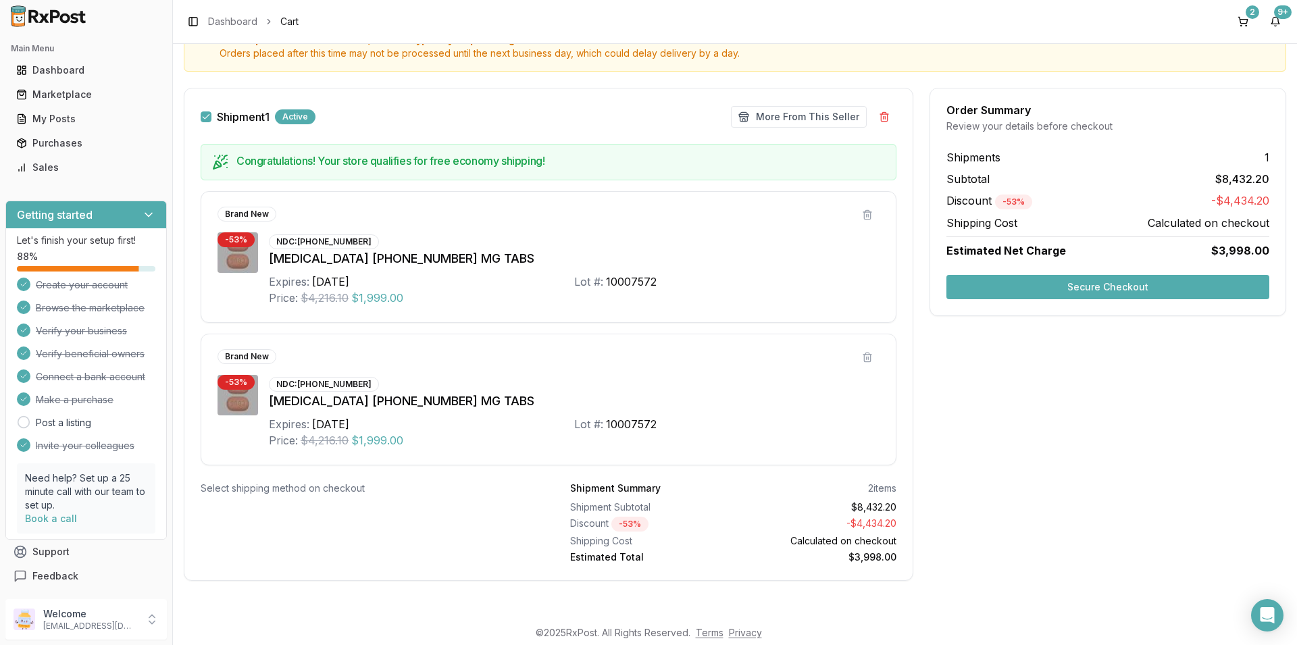
click at [1004, 280] on button "Secure Checkout" at bounding box center [1107, 287] width 323 height 24
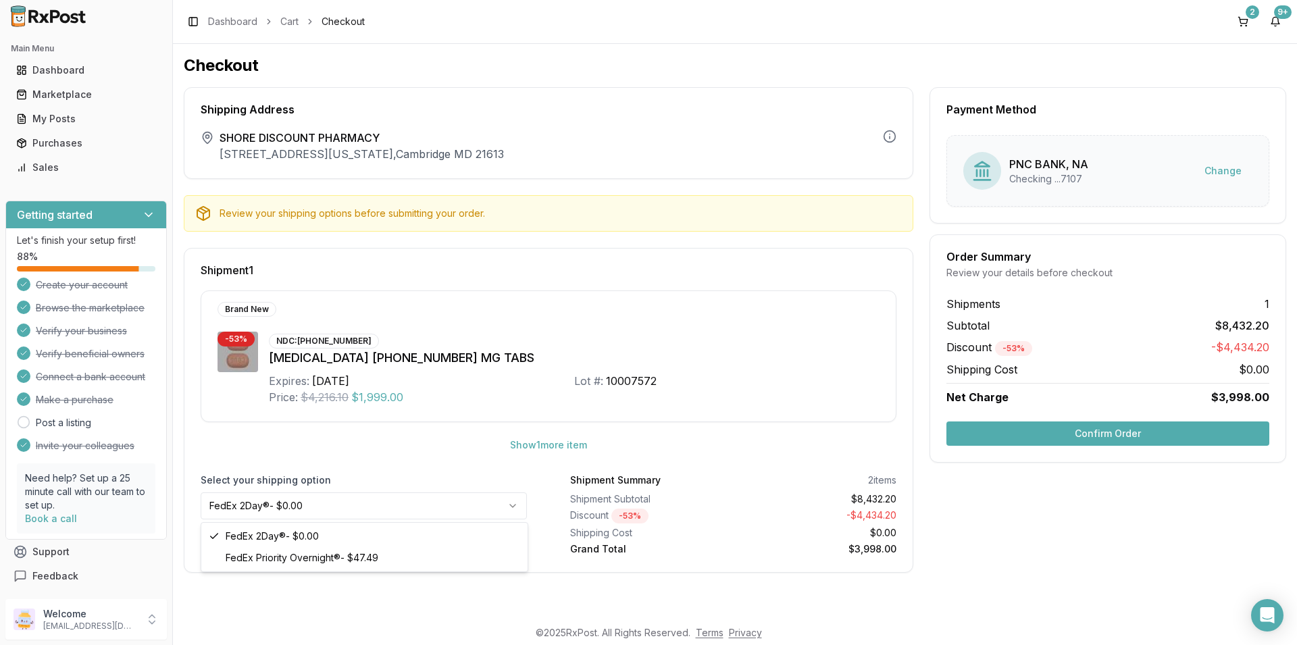
click at [513, 505] on html "Main Menu Dashboard Marketplace My Posts Purchases Sales Getting started Let's …" at bounding box center [648, 322] width 1297 height 645
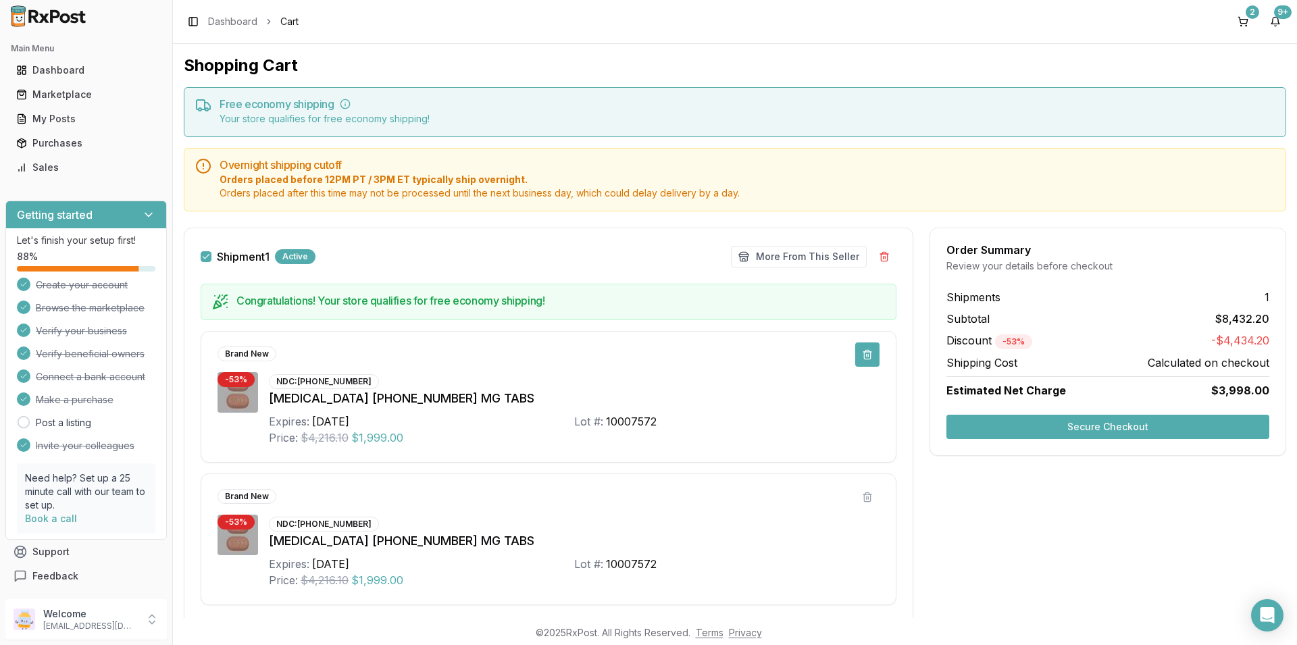
click at [865, 355] on button at bounding box center [867, 354] width 24 height 24
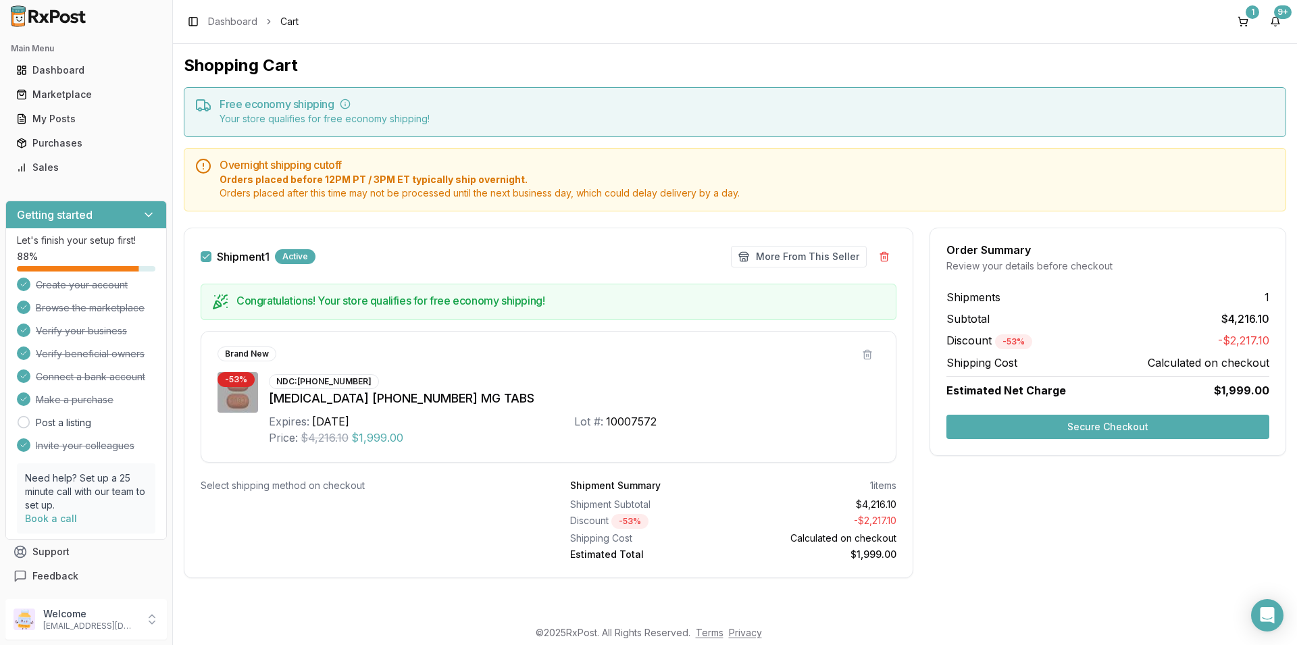
click at [1005, 430] on button "Secure Checkout" at bounding box center [1107, 427] width 323 height 24
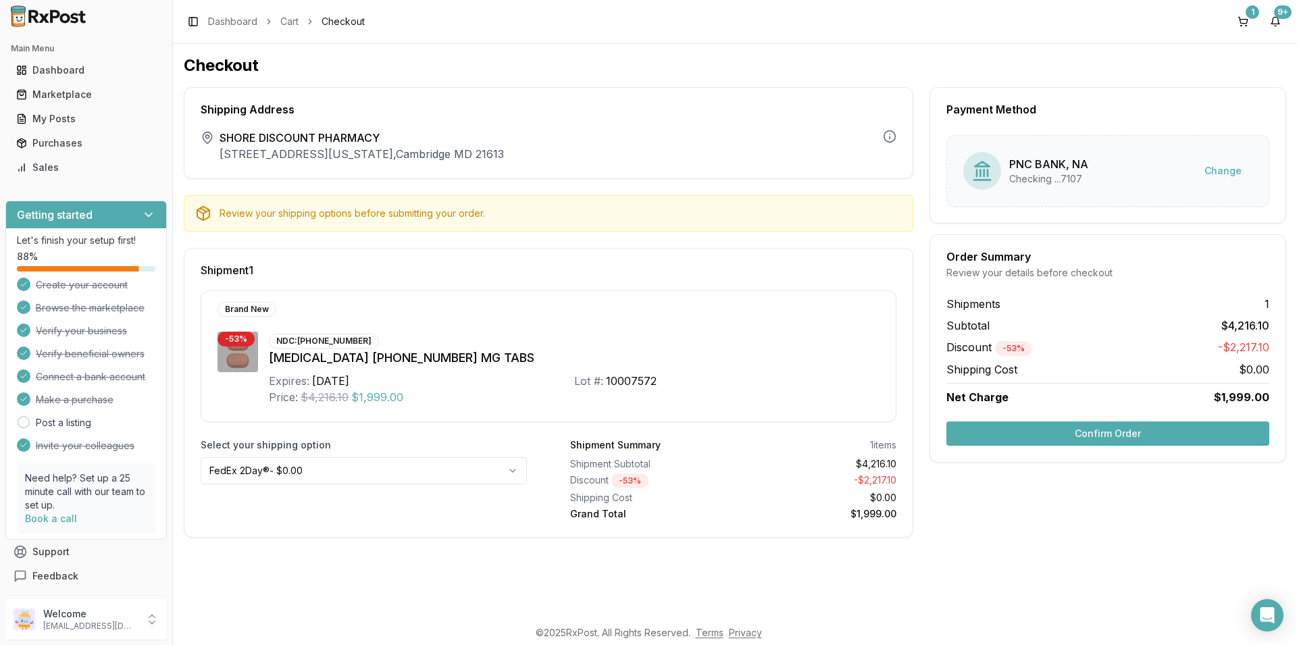
click at [513, 468] on html "Main Menu Dashboard Marketplace My Posts Purchases Sales Getting started Let's …" at bounding box center [648, 322] width 1297 height 645
click at [1044, 432] on button "Confirm Order" at bounding box center [1107, 434] width 323 height 24
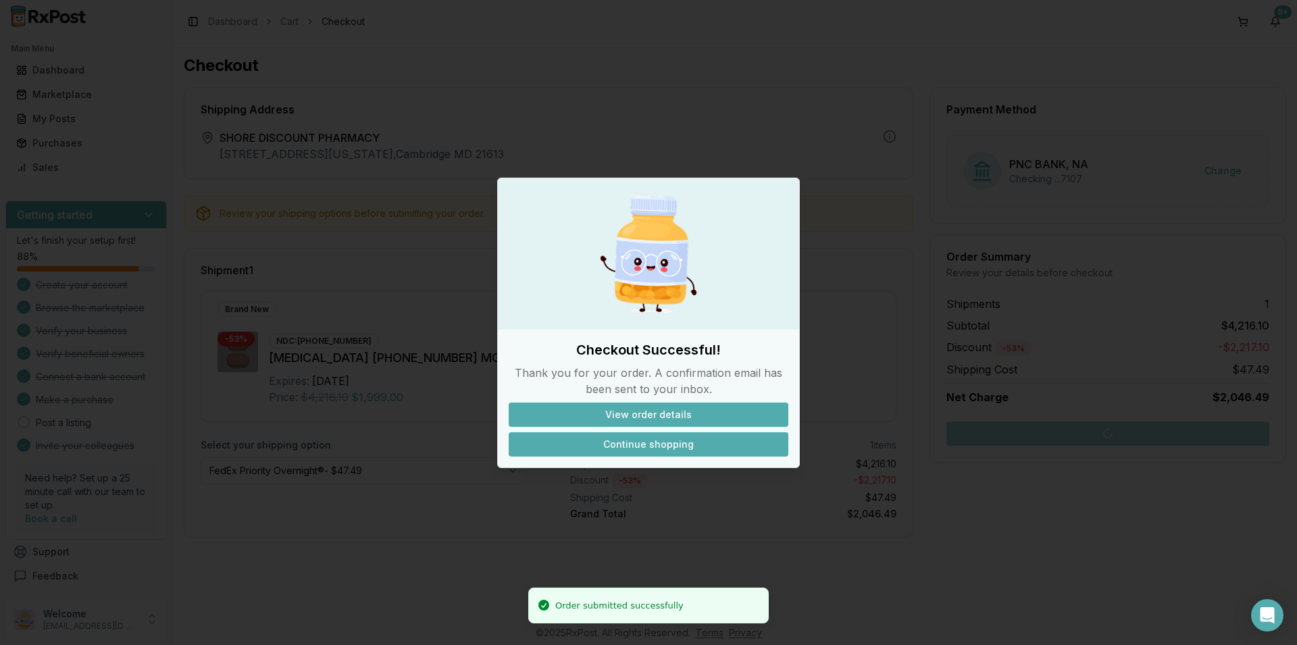
click at [625, 439] on button "Continue shopping" at bounding box center [649, 444] width 280 height 24
